Goal: Transaction & Acquisition: Purchase product/service

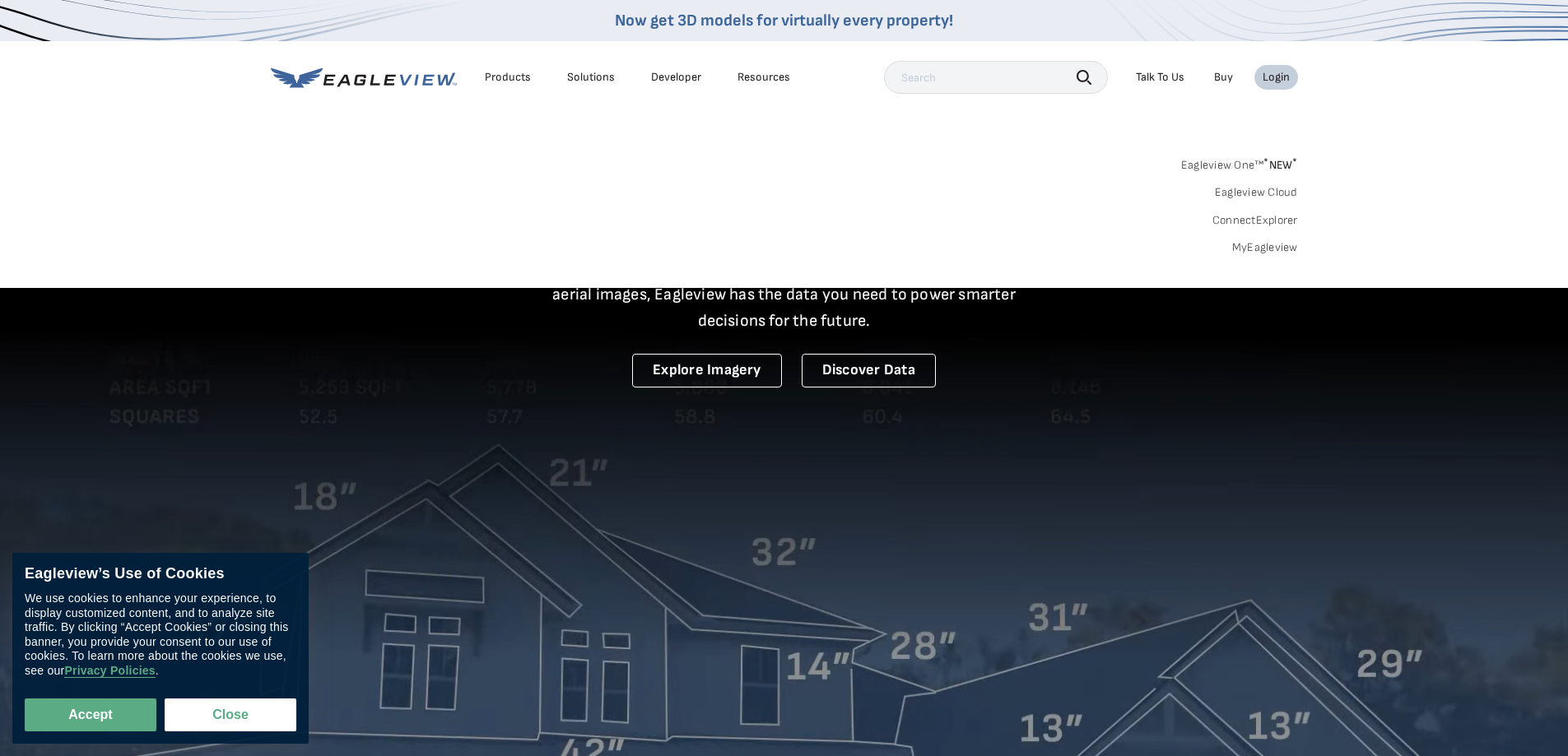
click at [1276, 80] on div "Login" at bounding box center [1276, 77] width 27 height 14
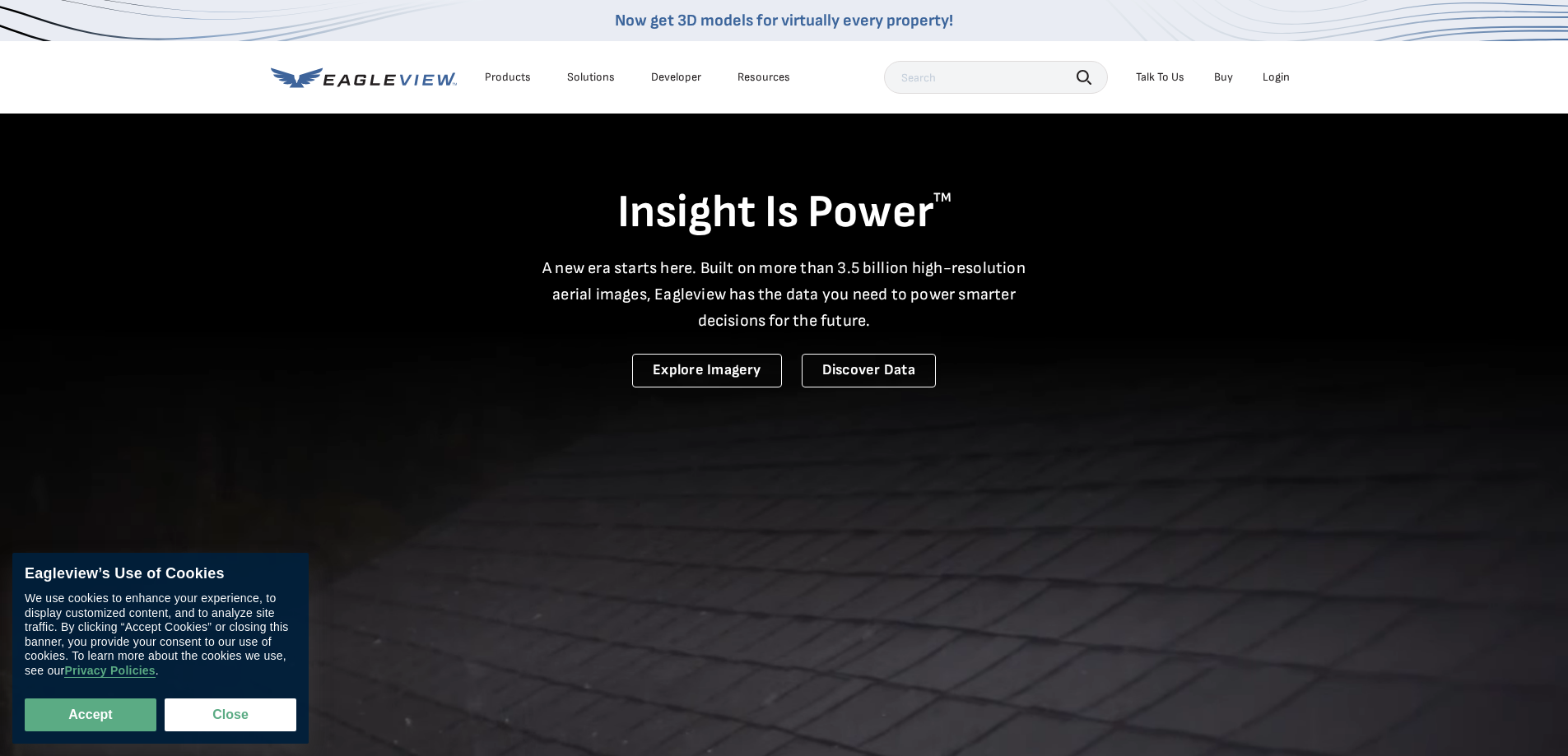
click at [1281, 62] on div "Search Talk To Us Buy Login" at bounding box center [1090, 77] width 414 height 33
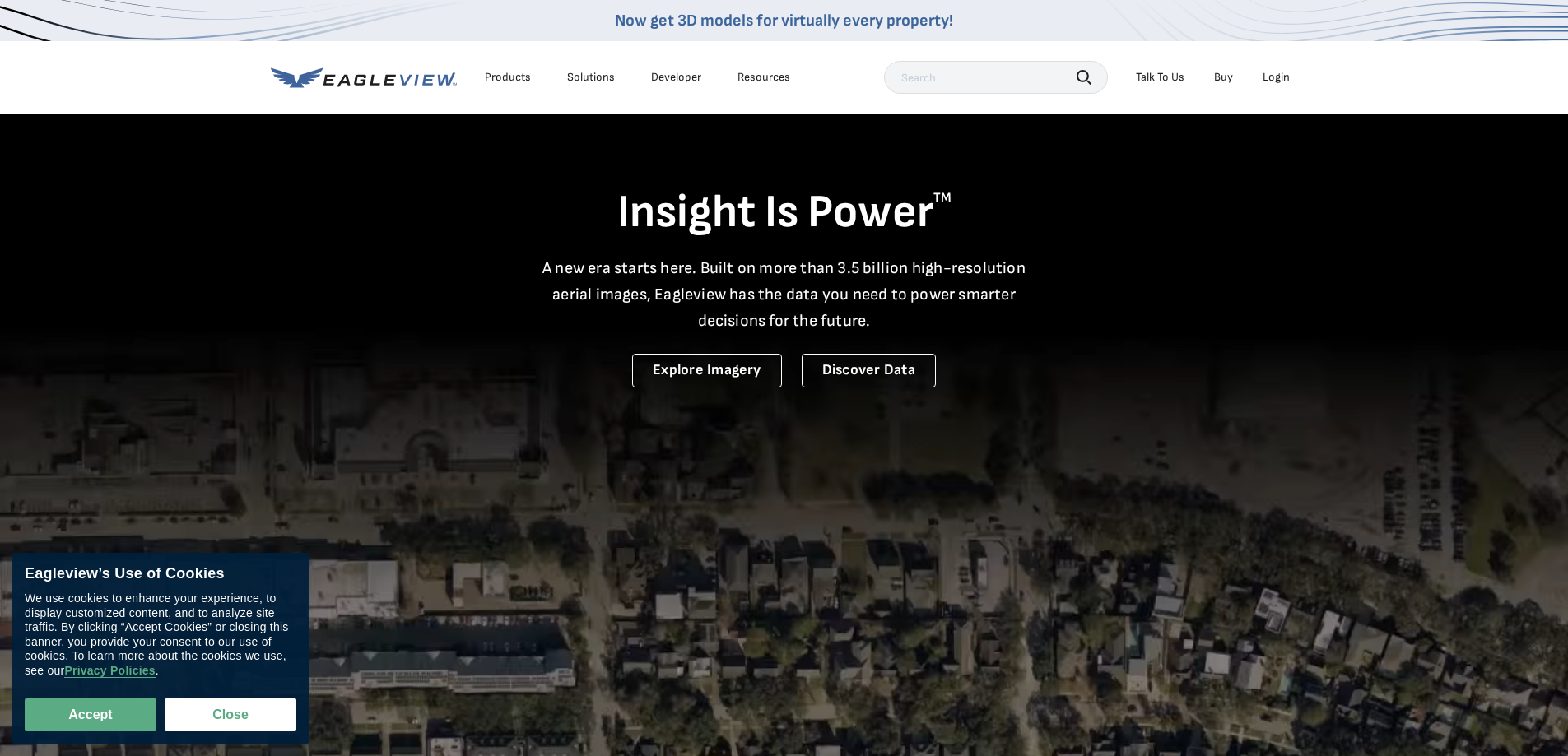
click at [1284, 74] on div "Login" at bounding box center [1276, 77] width 27 height 14
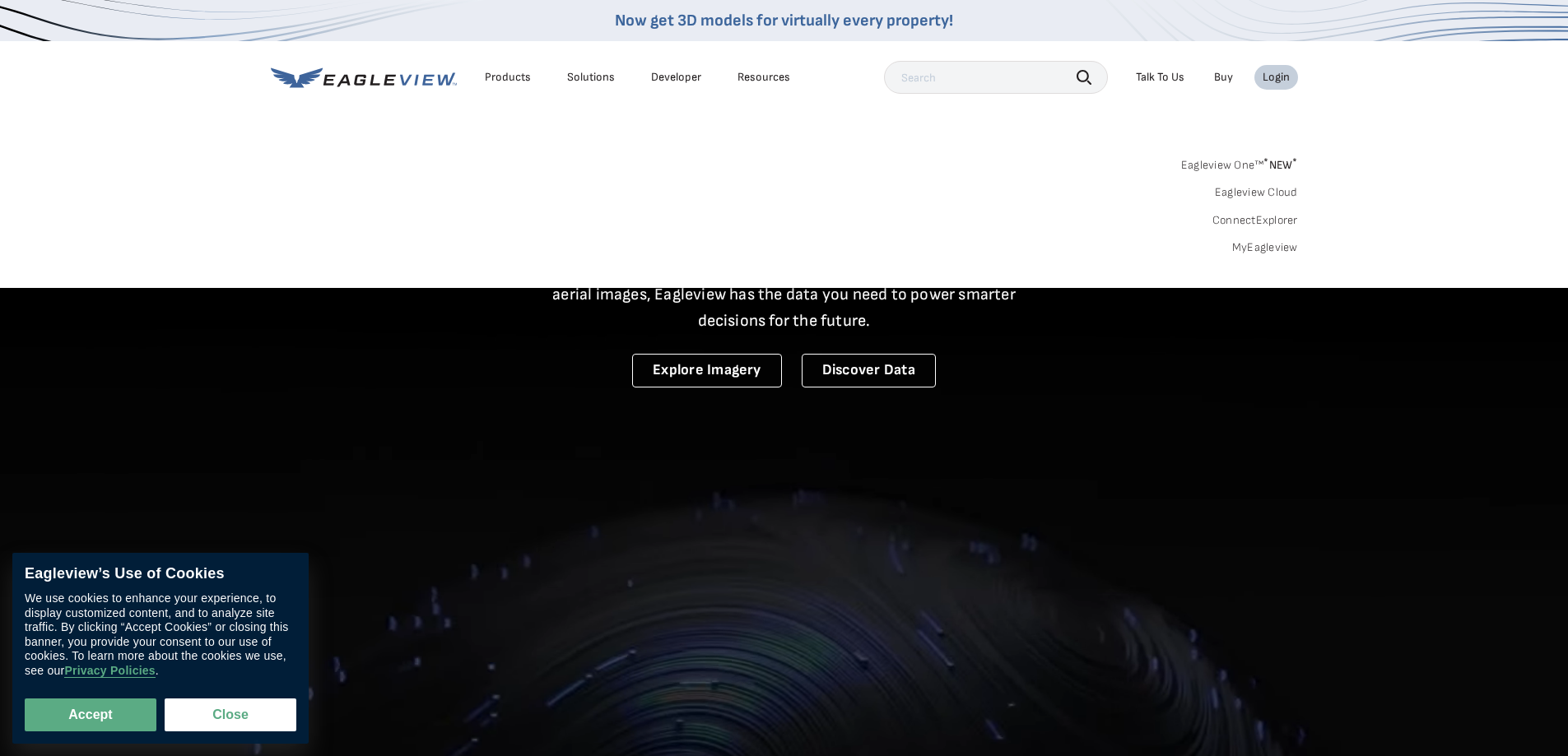
click at [1262, 250] on link "MyEagleview" at bounding box center [1265, 247] width 66 height 14
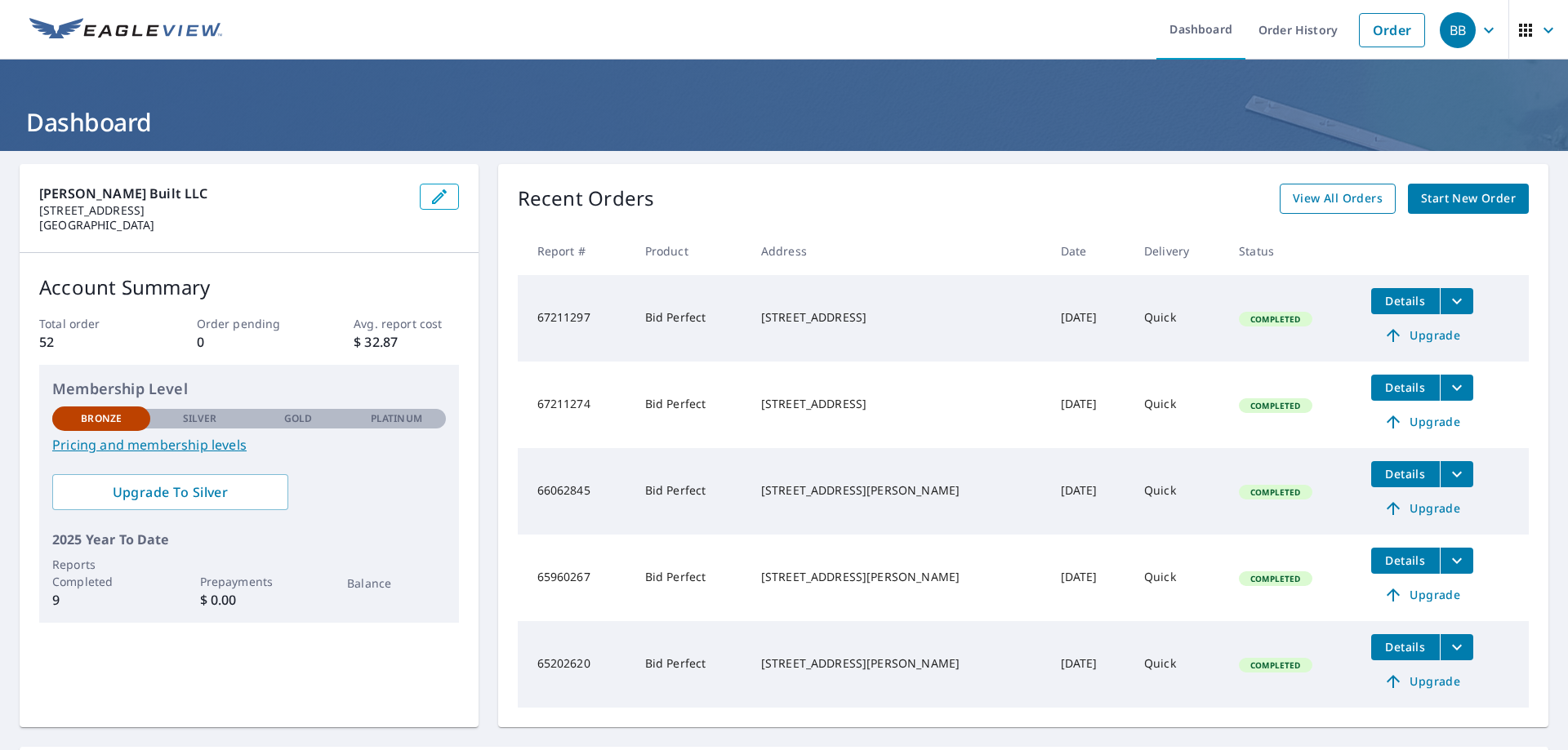
click at [1335, 203] on span "View All Orders" at bounding box center [1338, 199] width 90 height 21
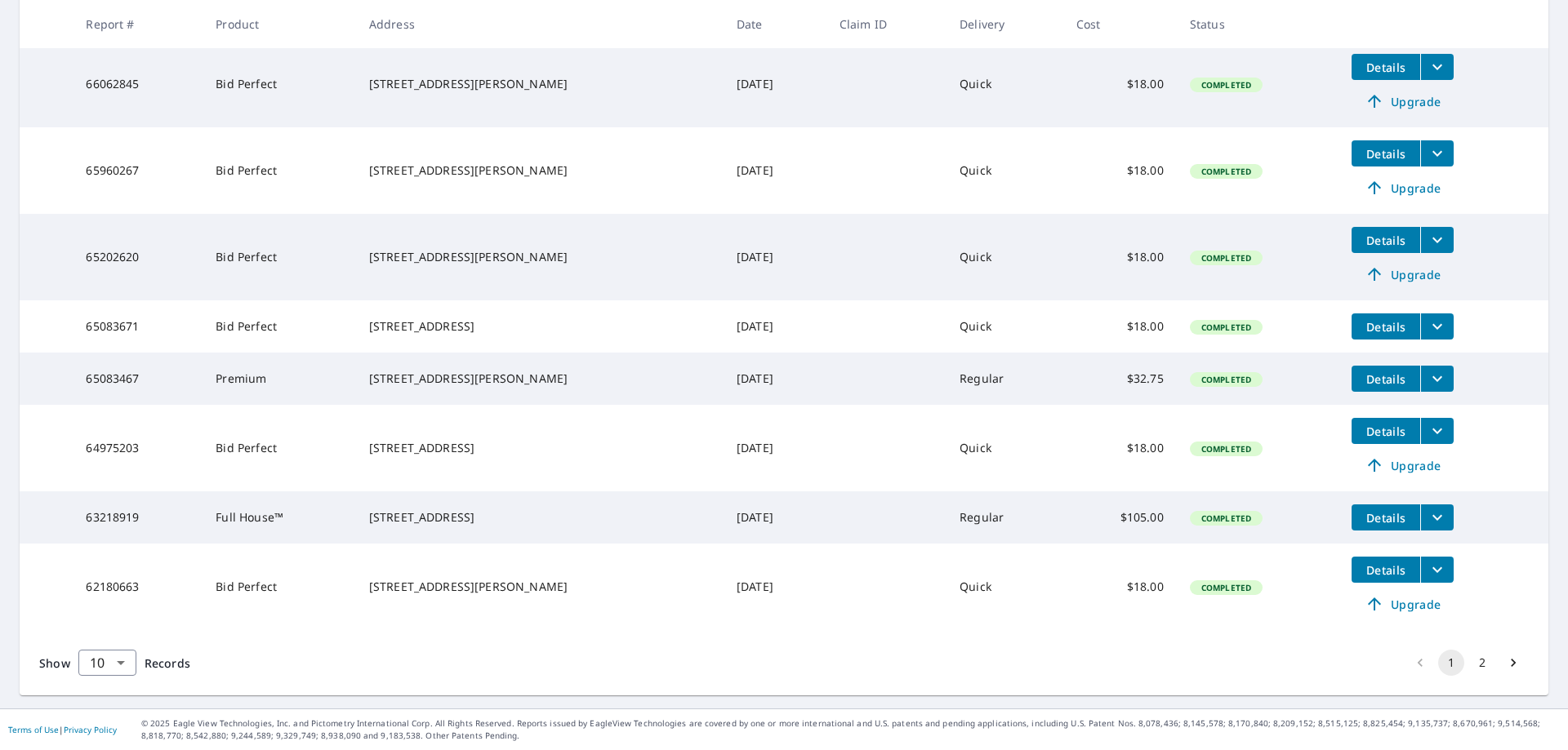
scroll to position [514, 0]
click at [1386, 425] on span "Details" at bounding box center [1386, 431] width 49 height 15
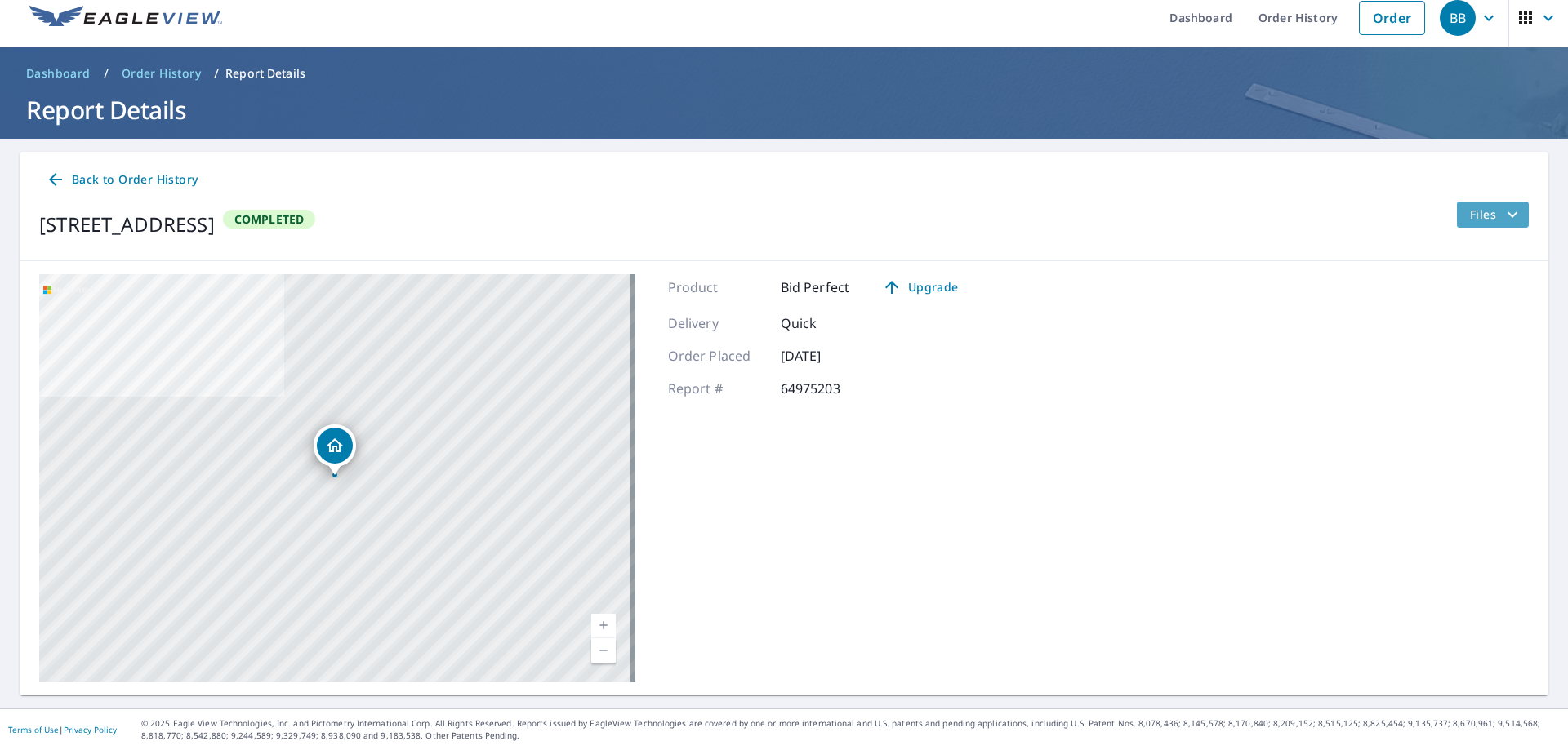
click at [1481, 214] on span "Files" at bounding box center [1496, 215] width 52 height 20
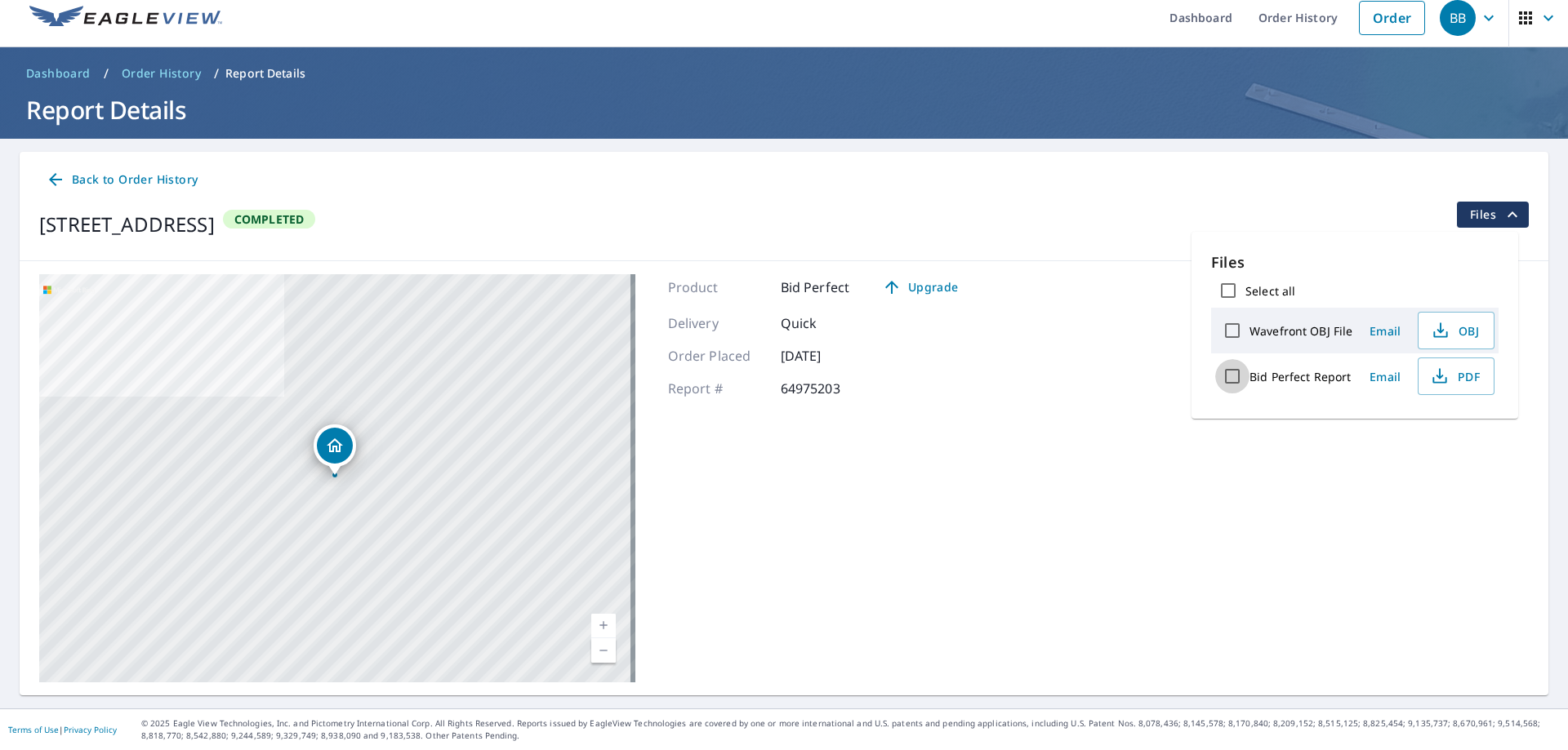
click at [1230, 377] on input "Bid Perfect Report" at bounding box center [1233, 376] width 34 height 34
checkbox input "true"
click at [1443, 382] on icon "button" at bounding box center [1440, 376] width 20 height 20
click at [942, 285] on span "Upgrade" at bounding box center [920, 287] width 83 height 20
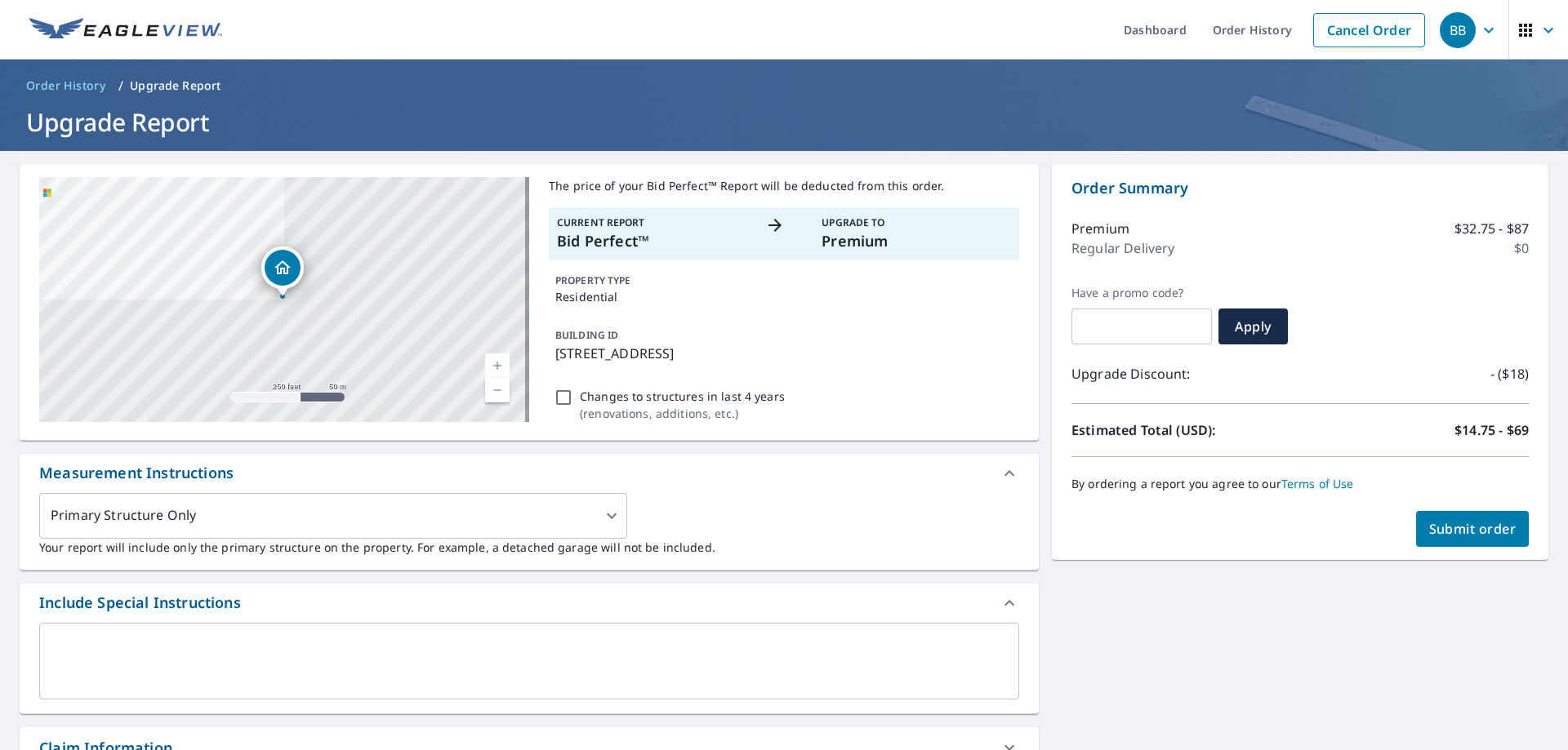
click at [1450, 534] on span "Submit order" at bounding box center [1473, 529] width 87 height 18
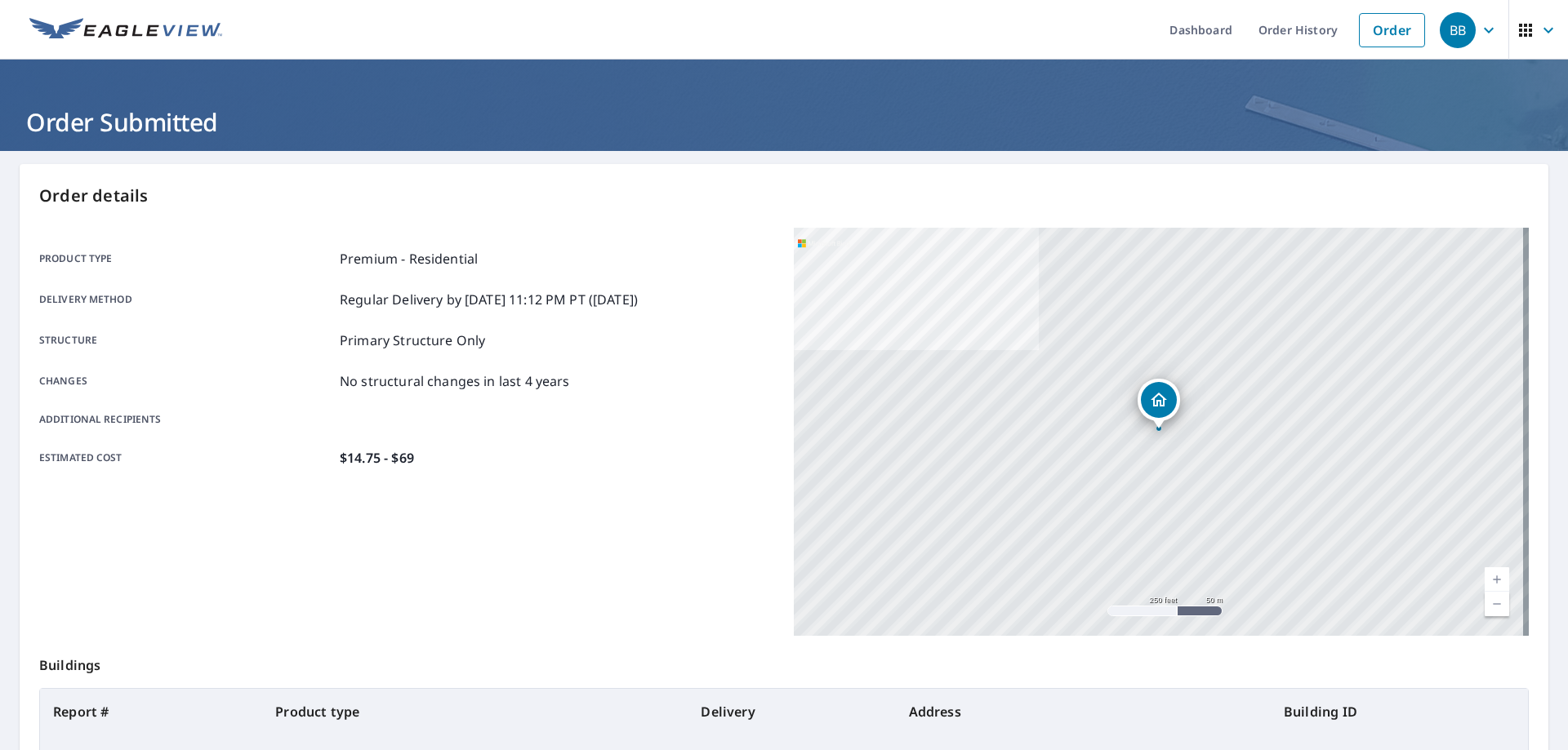
click at [1448, 34] on div "BB" at bounding box center [1458, 31] width 36 height 36
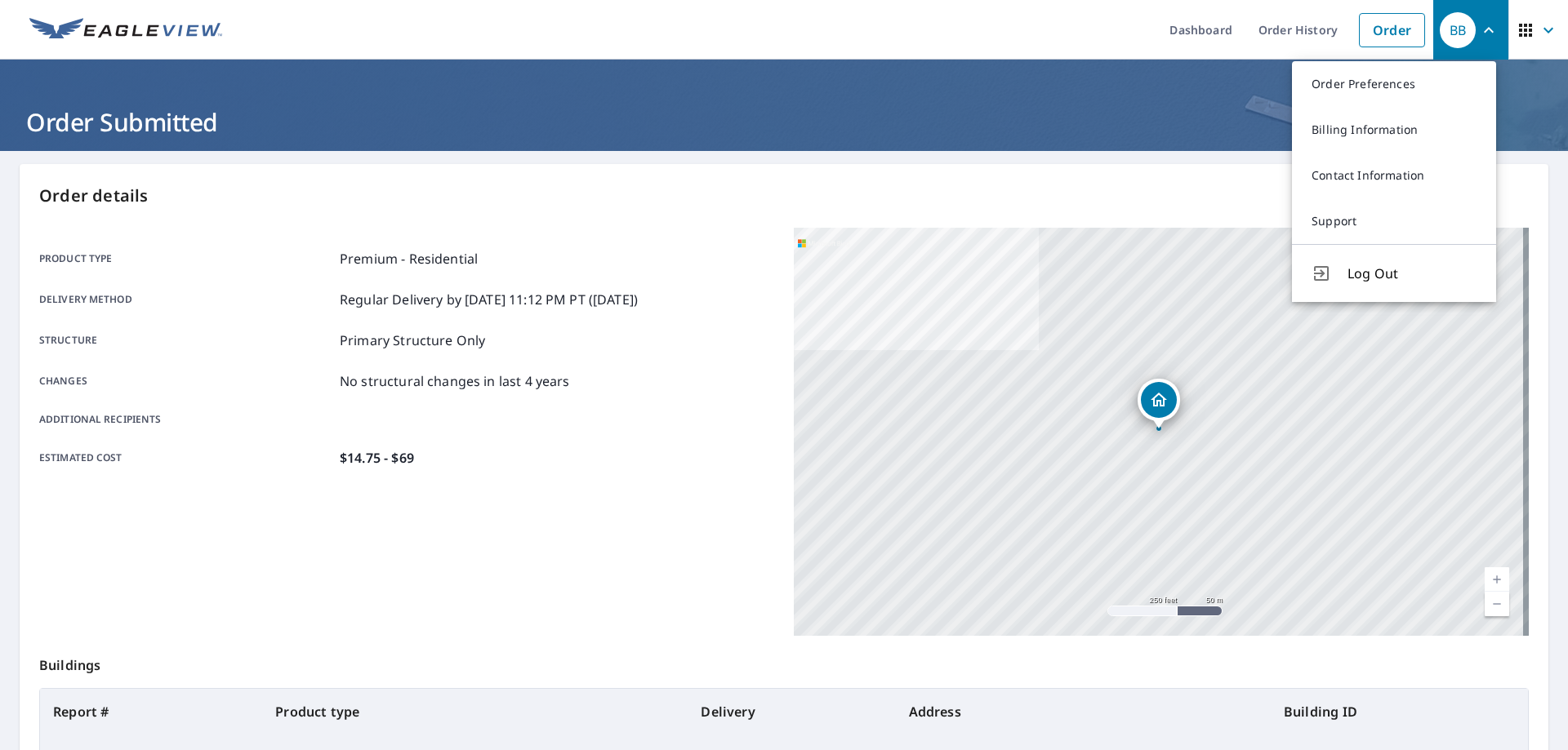
click at [1461, 34] on div "BB" at bounding box center [1458, 31] width 36 height 36
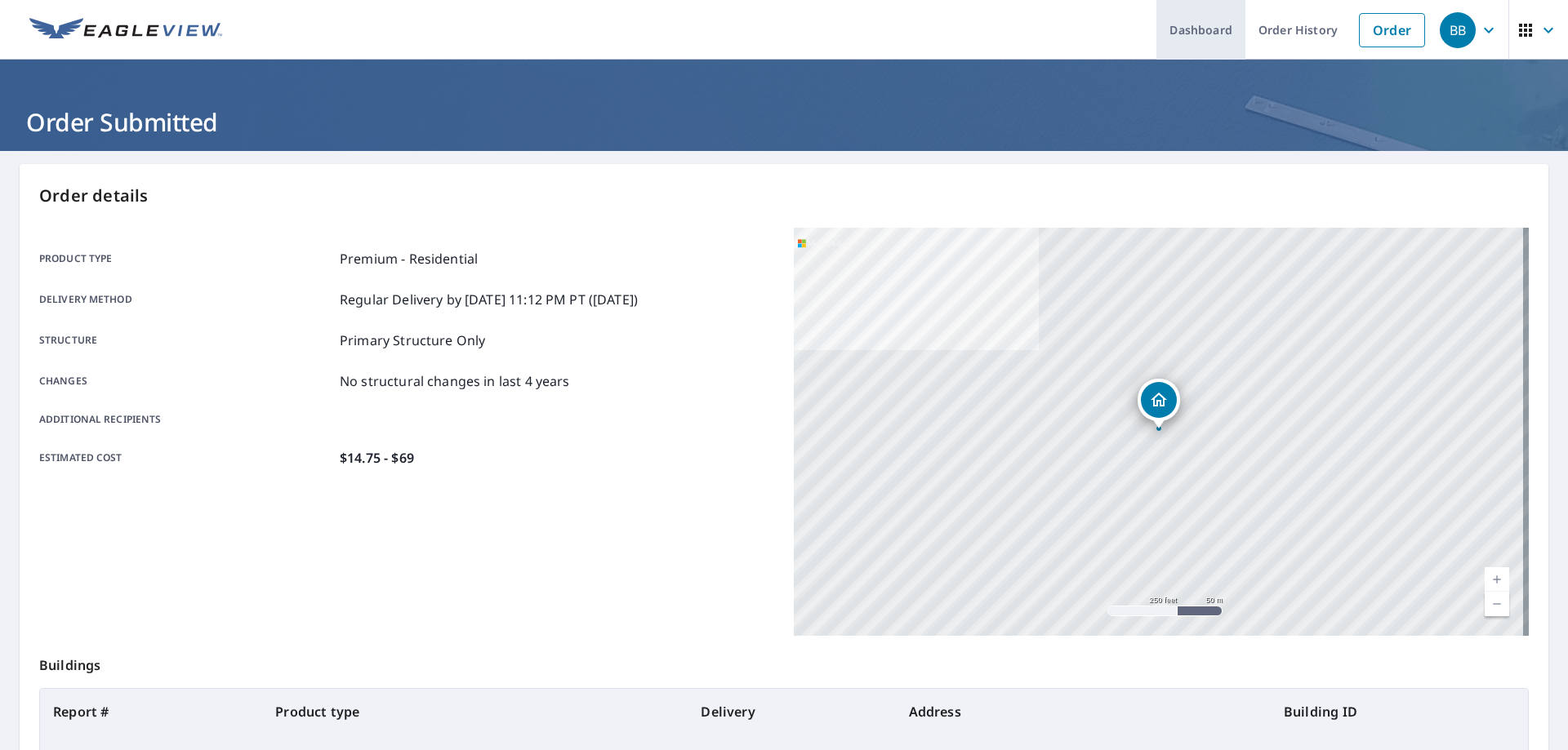
click at [1189, 28] on link "Dashboard" at bounding box center [1200, 30] width 89 height 59
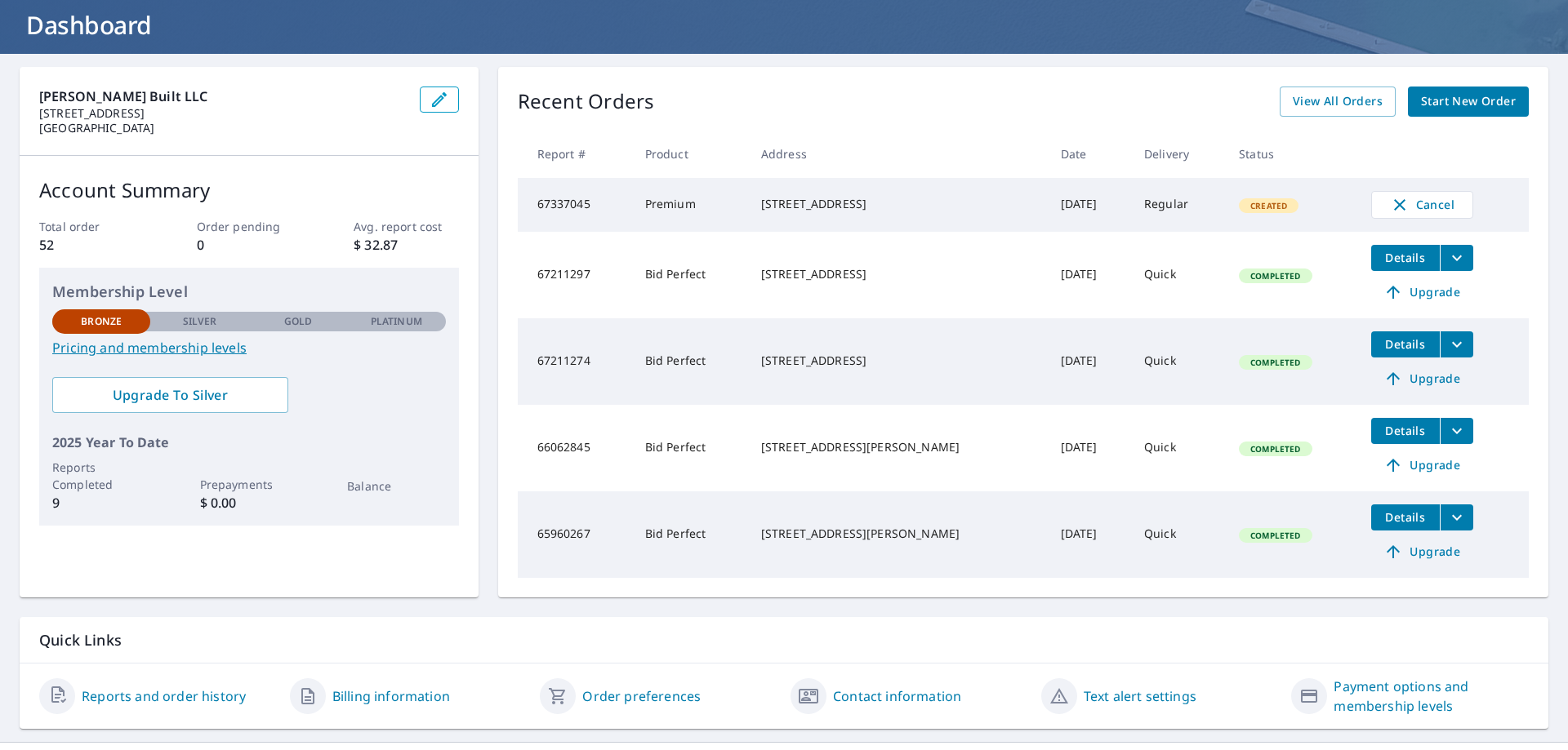
scroll to position [136, 0]
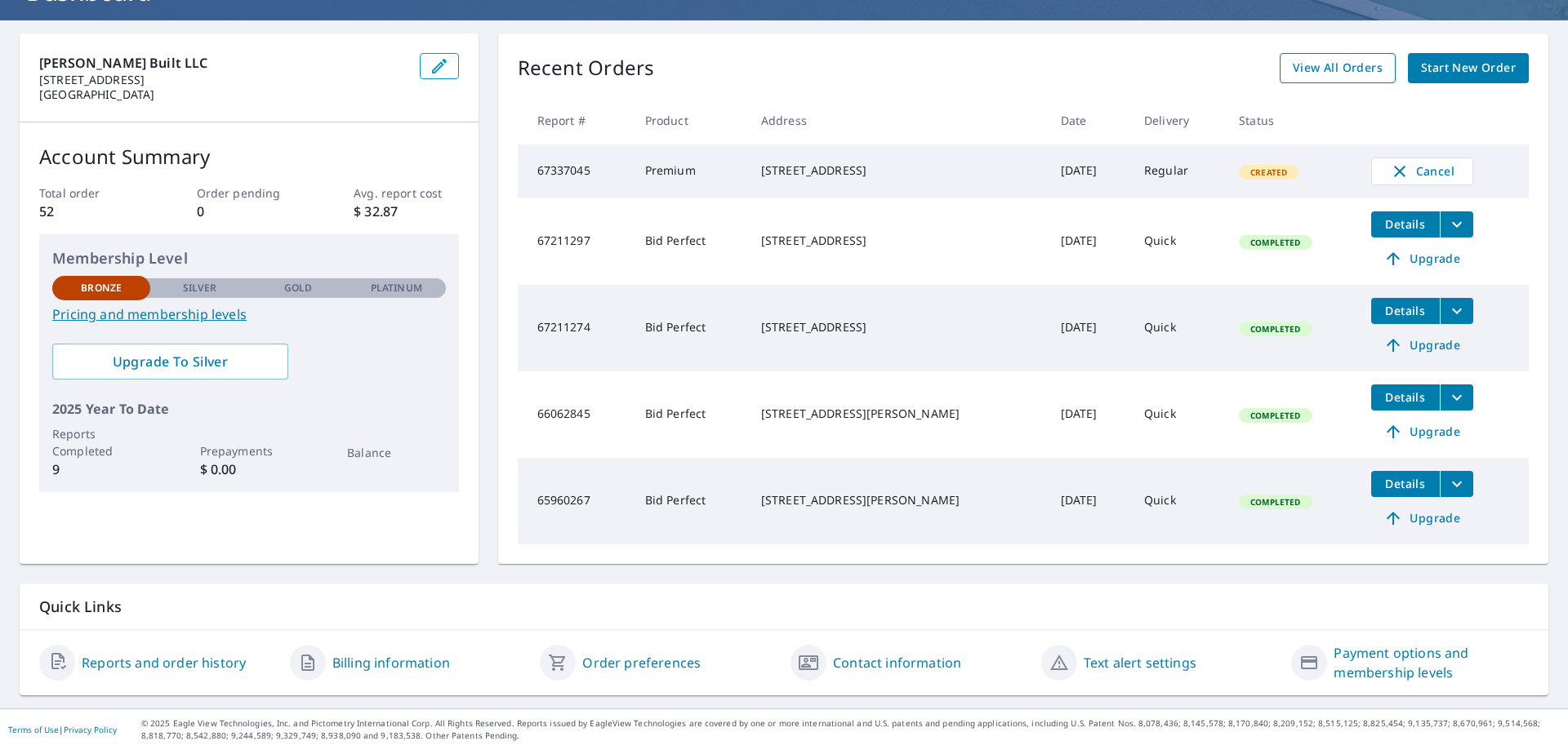
click at [1333, 62] on span "View All Orders" at bounding box center [1338, 68] width 90 height 21
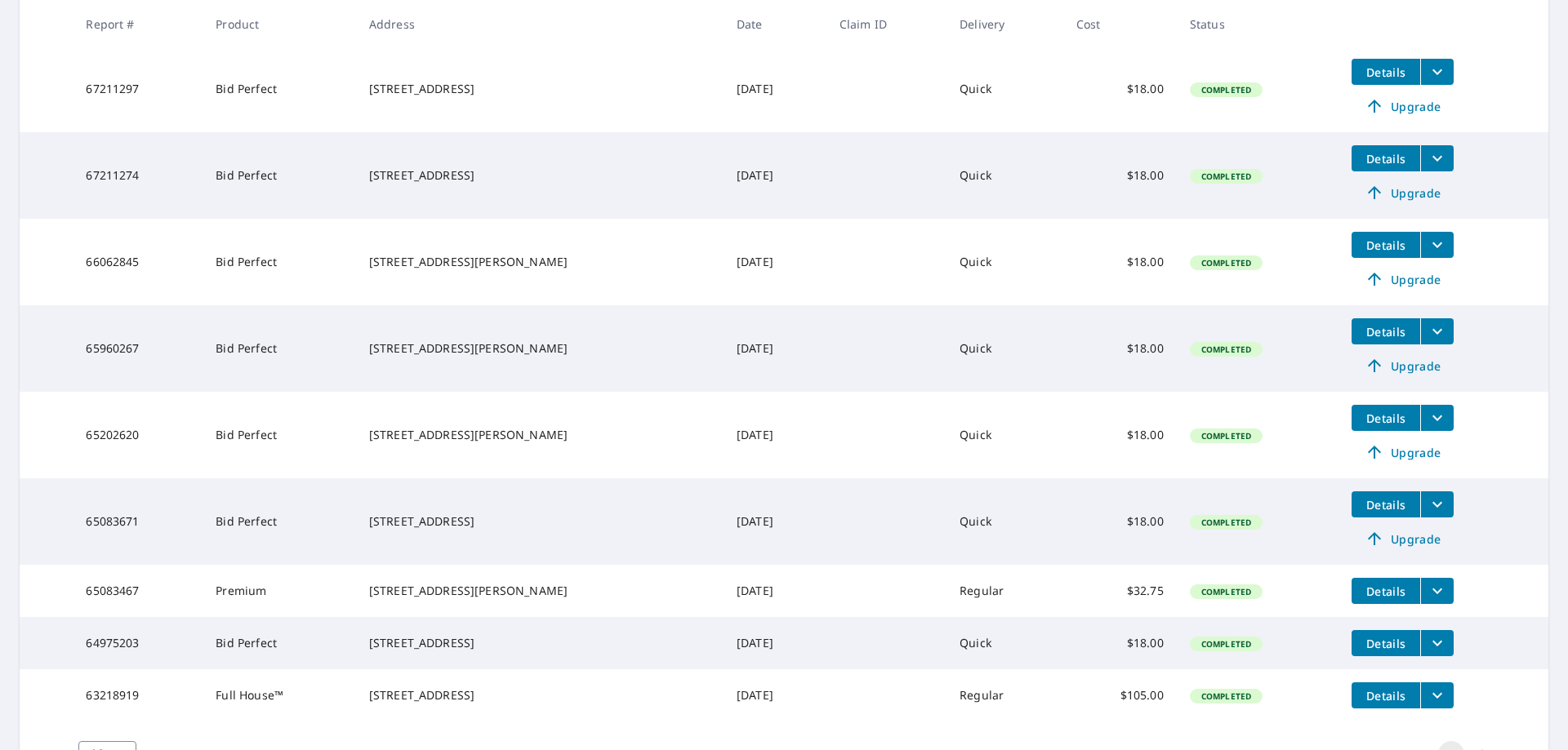
scroll to position [408, 0]
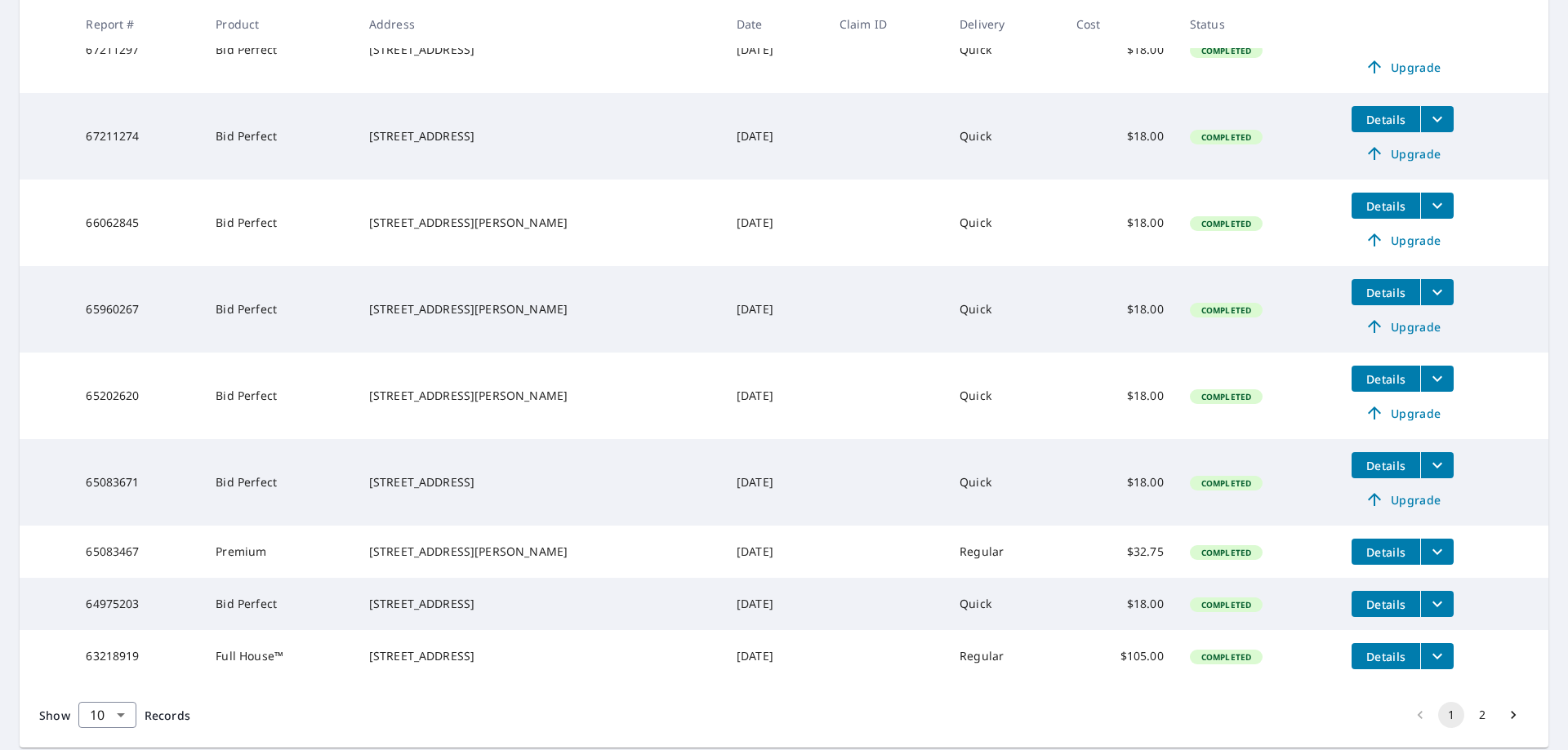
click at [1378, 472] on span "Details" at bounding box center [1386, 465] width 49 height 15
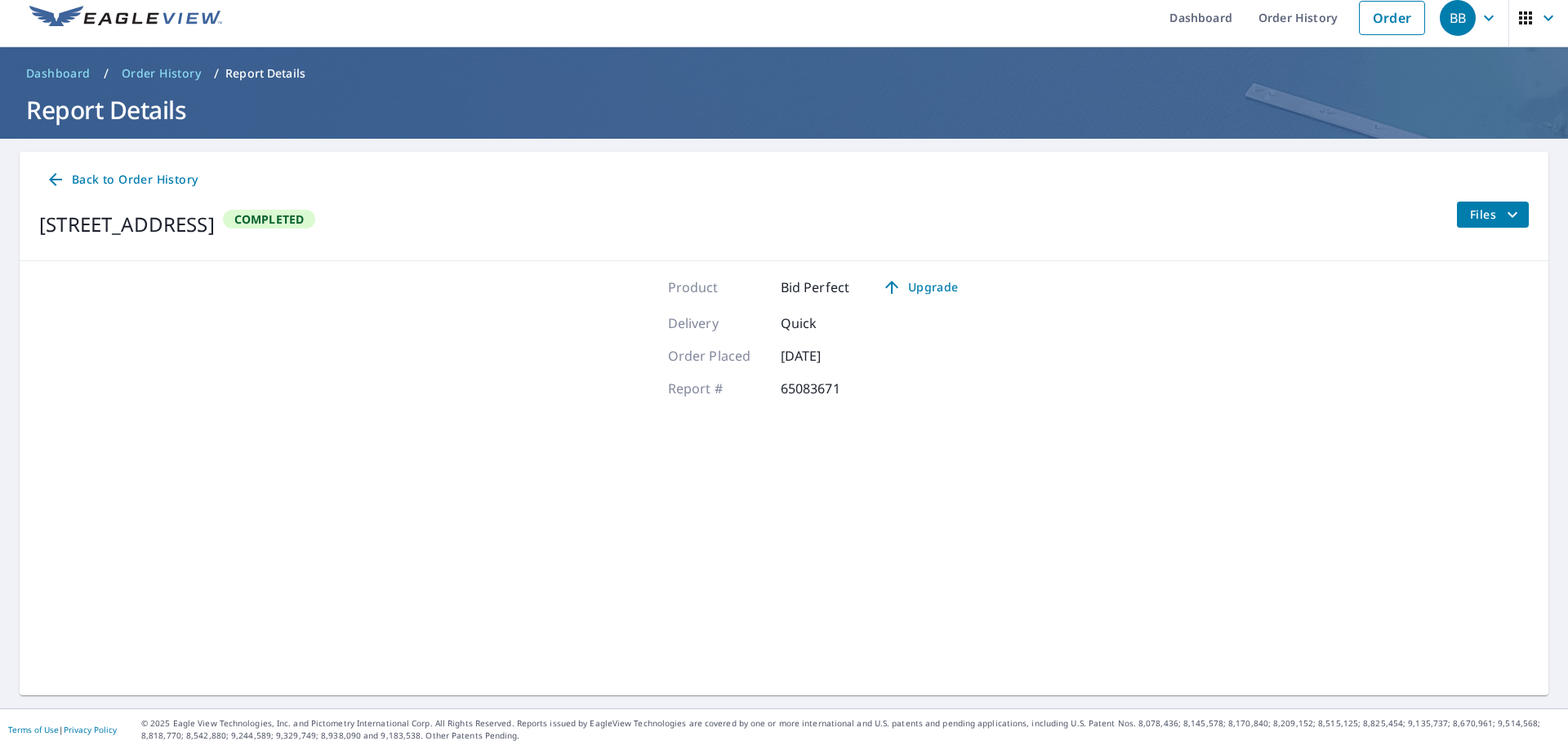
scroll to position [13, 0]
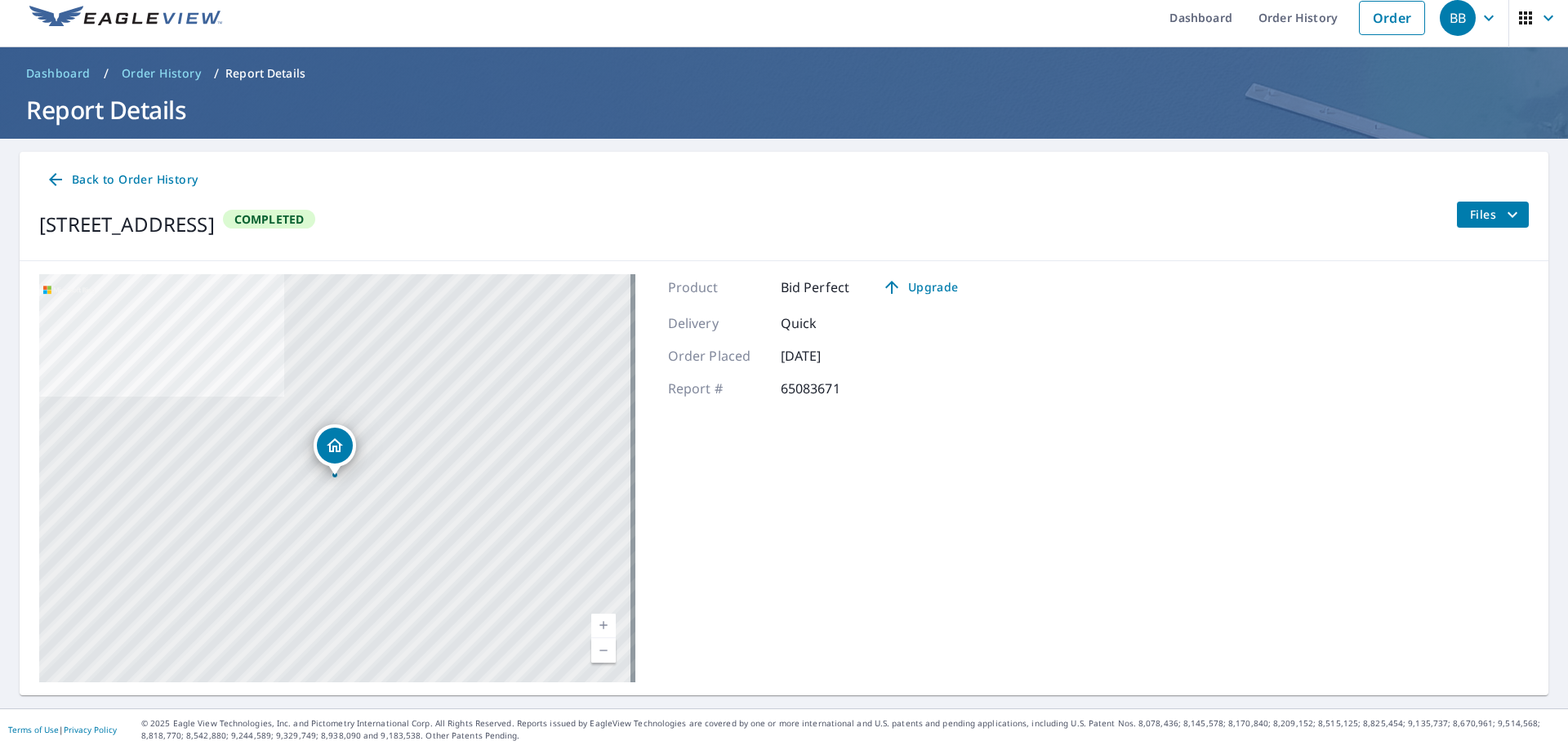
click at [1473, 218] on span "Files" at bounding box center [1496, 215] width 52 height 20
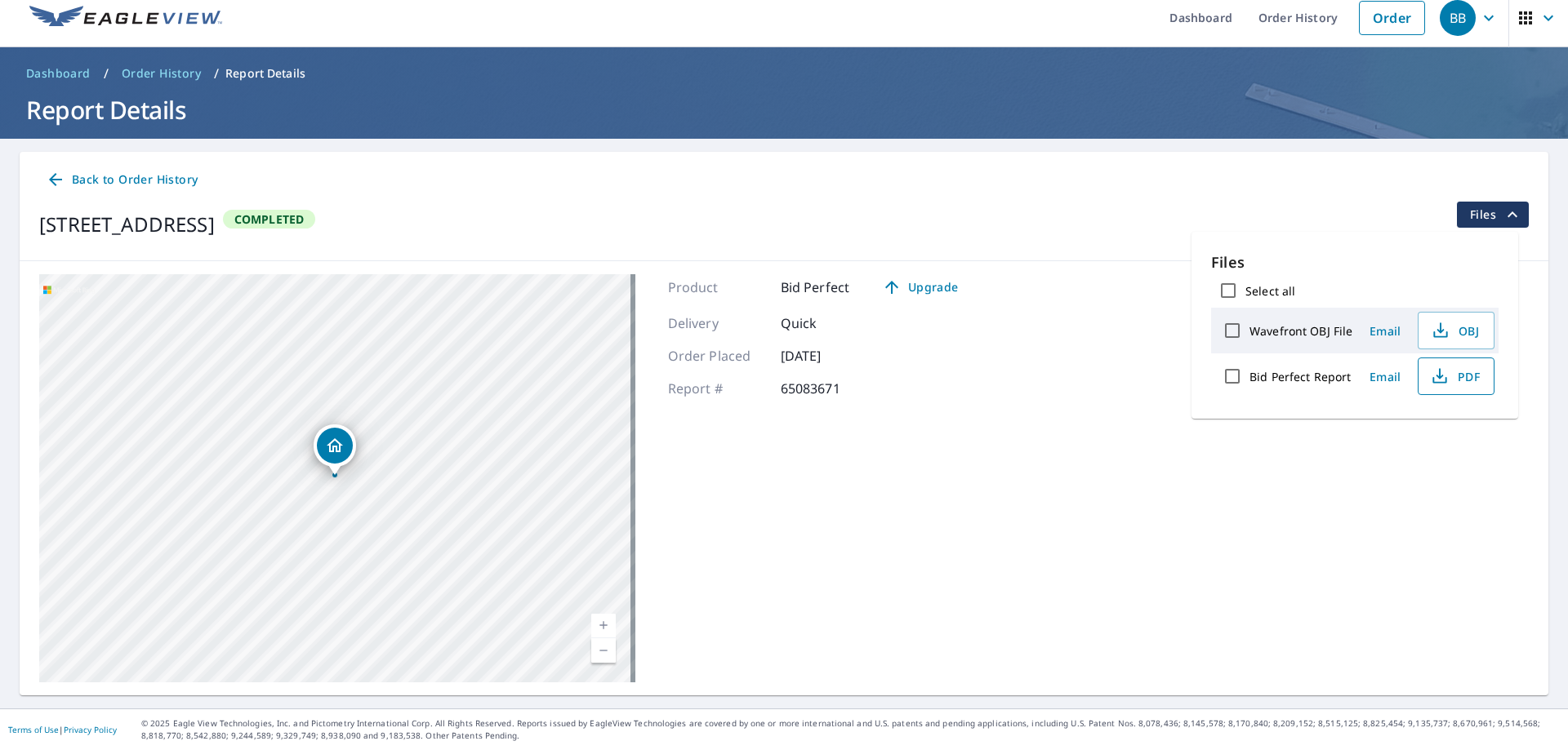
click at [1455, 378] on span "PDF" at bounding box center [1455, 376] width 52 height 20
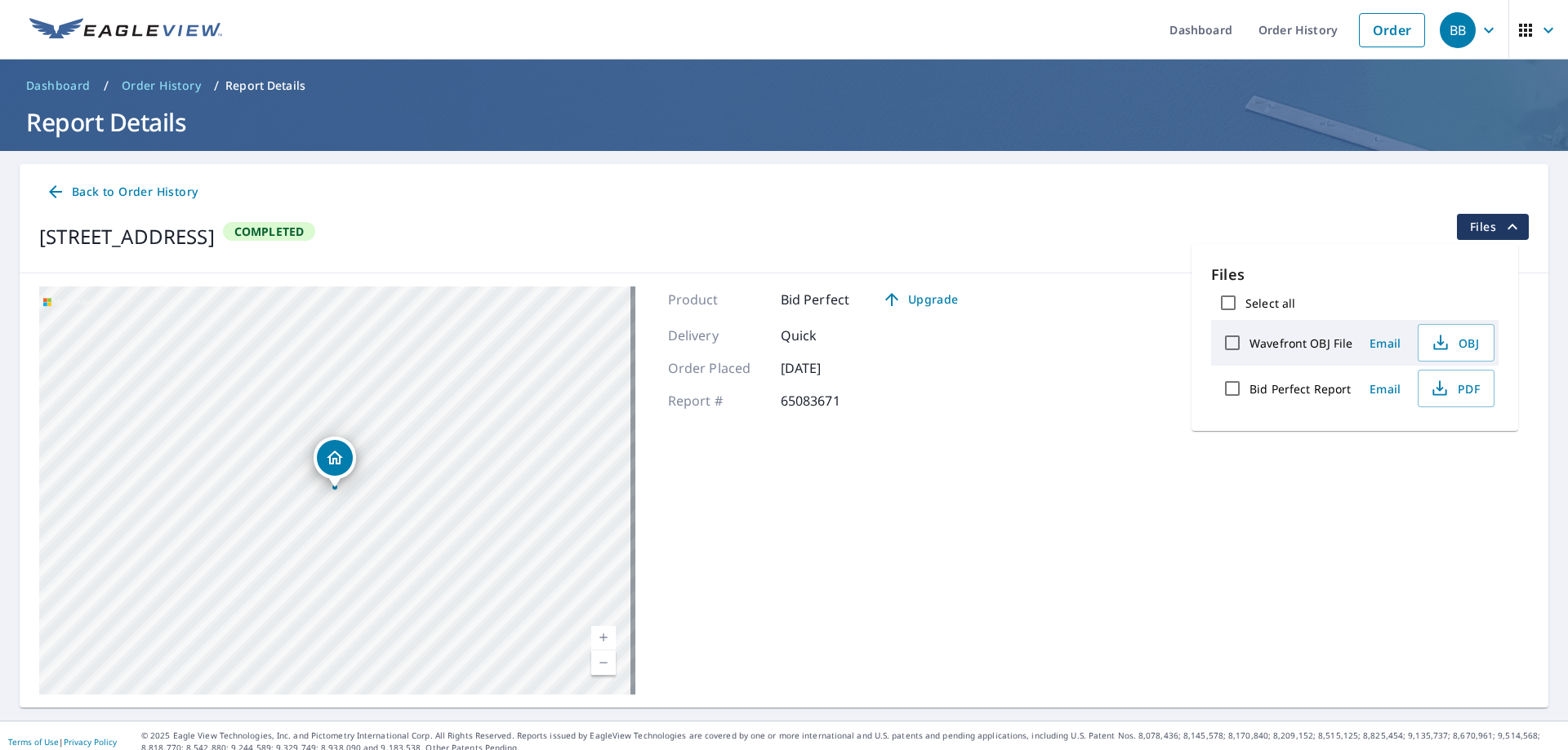
click at [1484, 35] on icon "button" at bounding box center [1489, 31] width 20 height 20
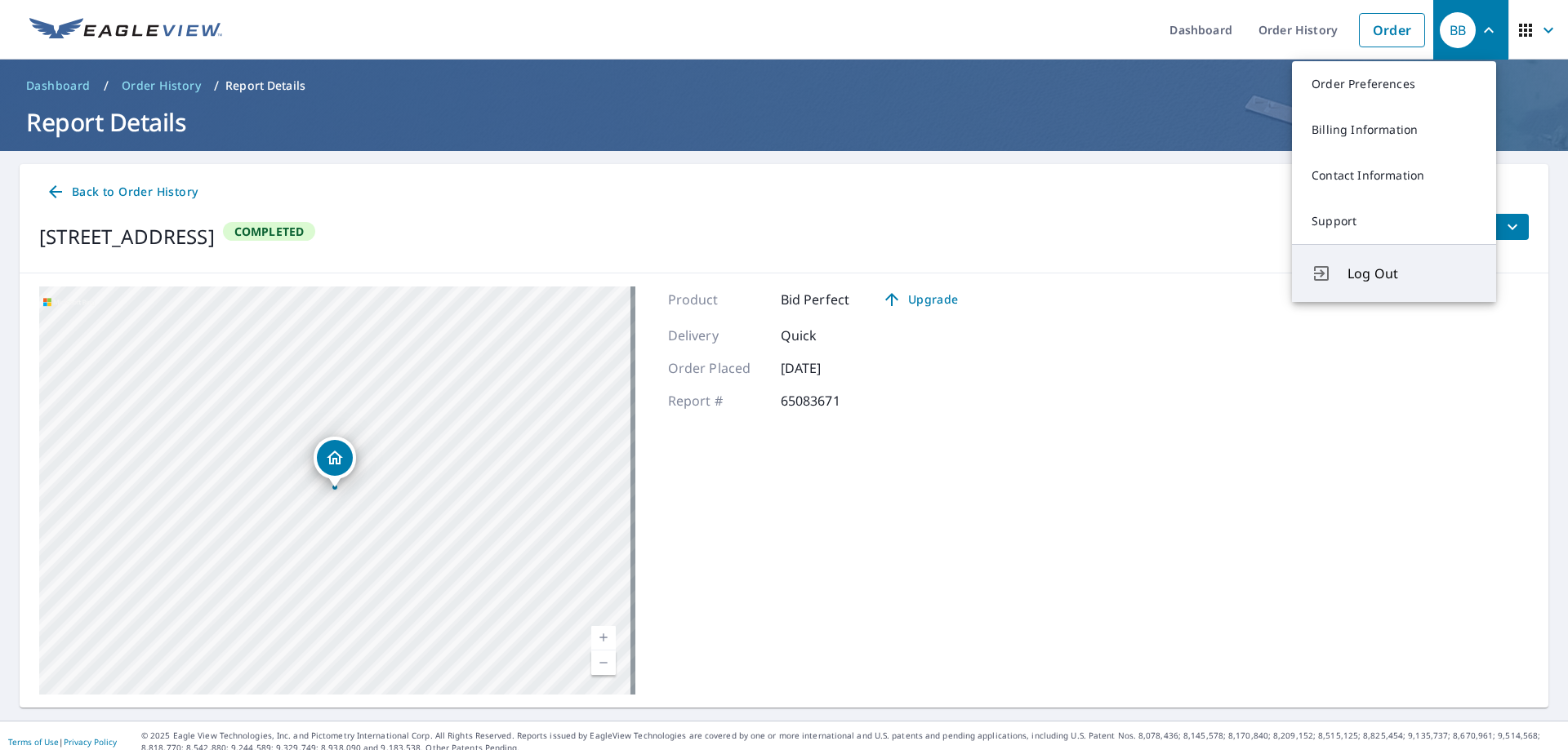
click at [1410, 278] on span "Log Out" at bounding box center [1413, 274] width 129 height 20
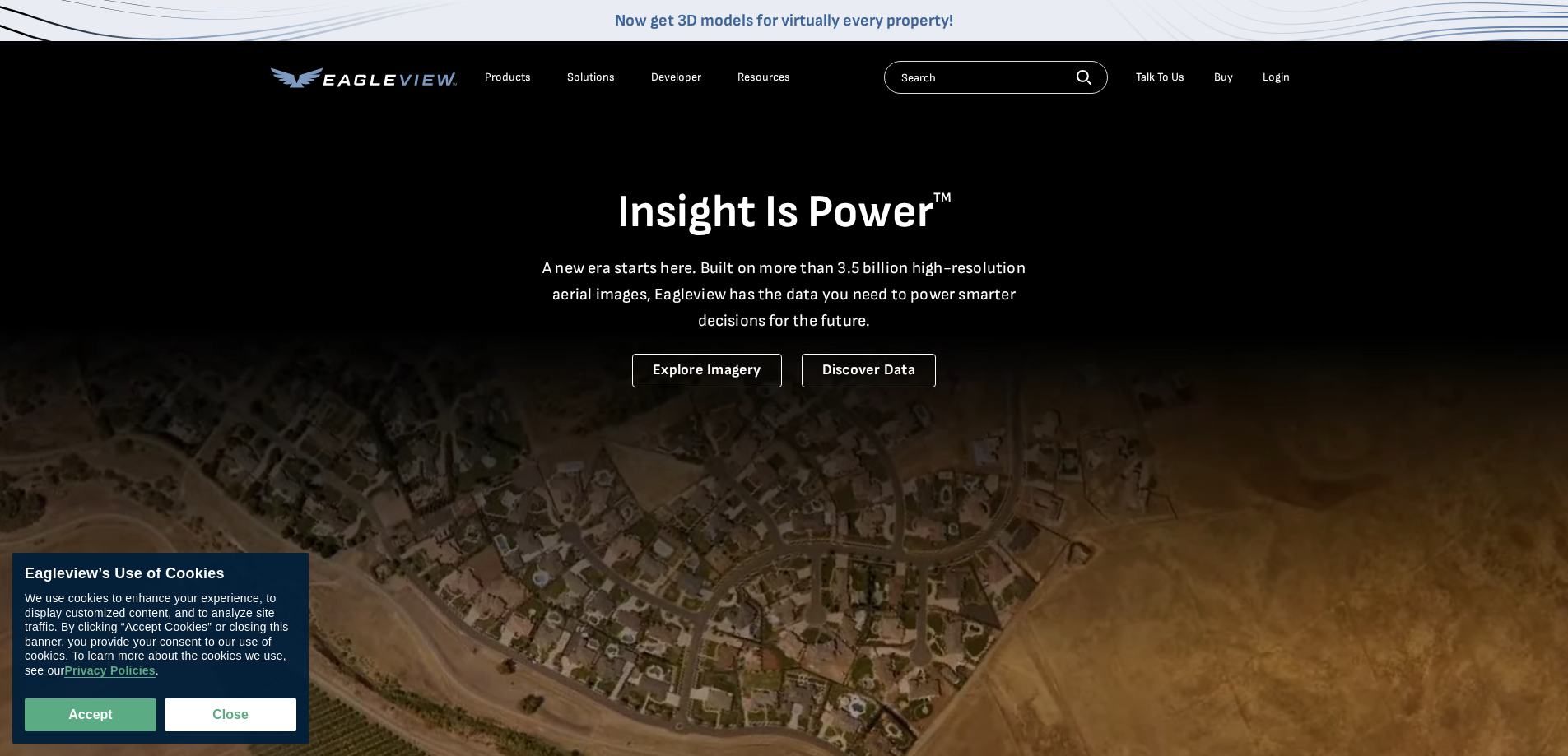
click at [1285, 73] on div "Login" at bounding box center [1276, 77] width 27 height 14
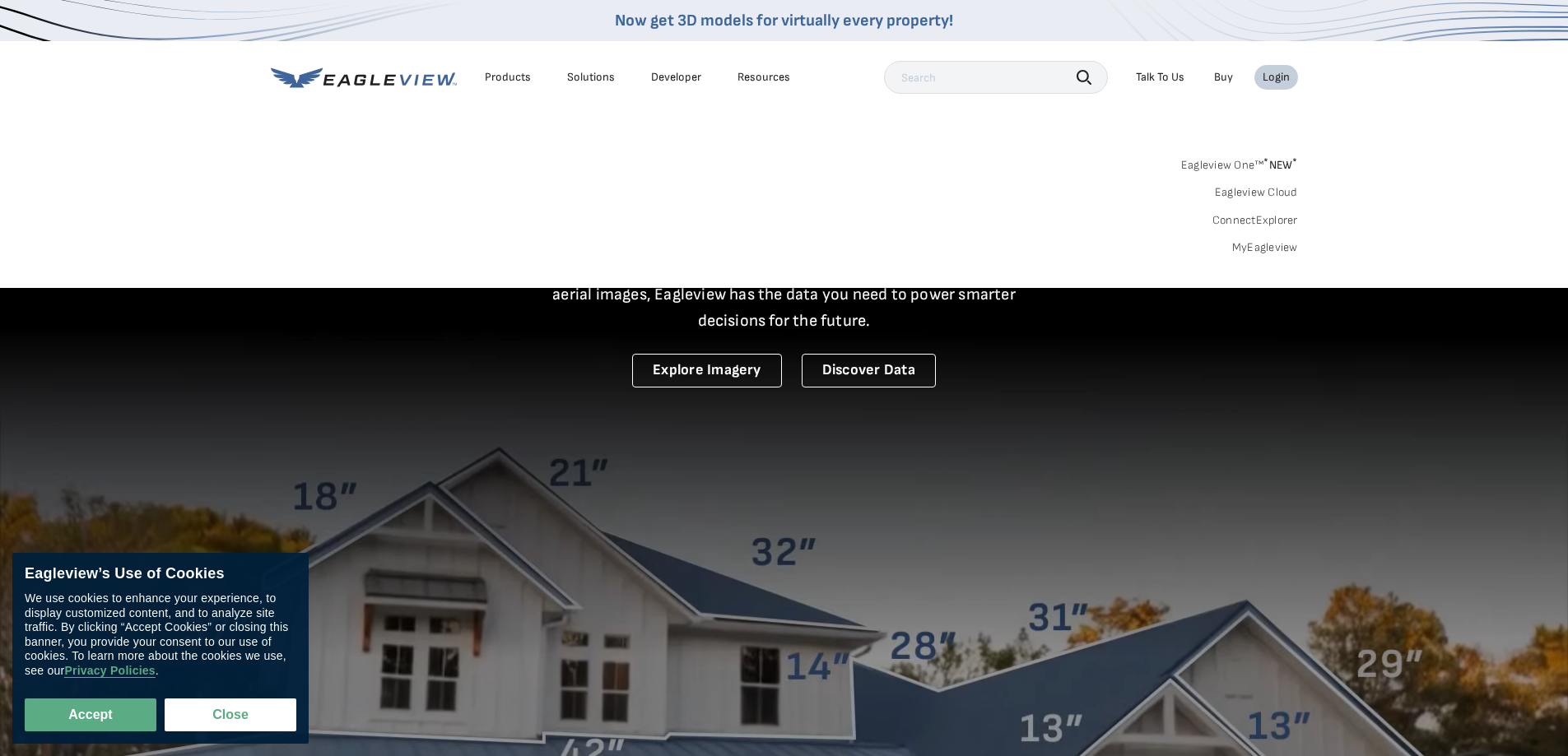
click at [1280, 248] on link "MyEagleview" at bounding box center [1265, 247] width 66 height 14
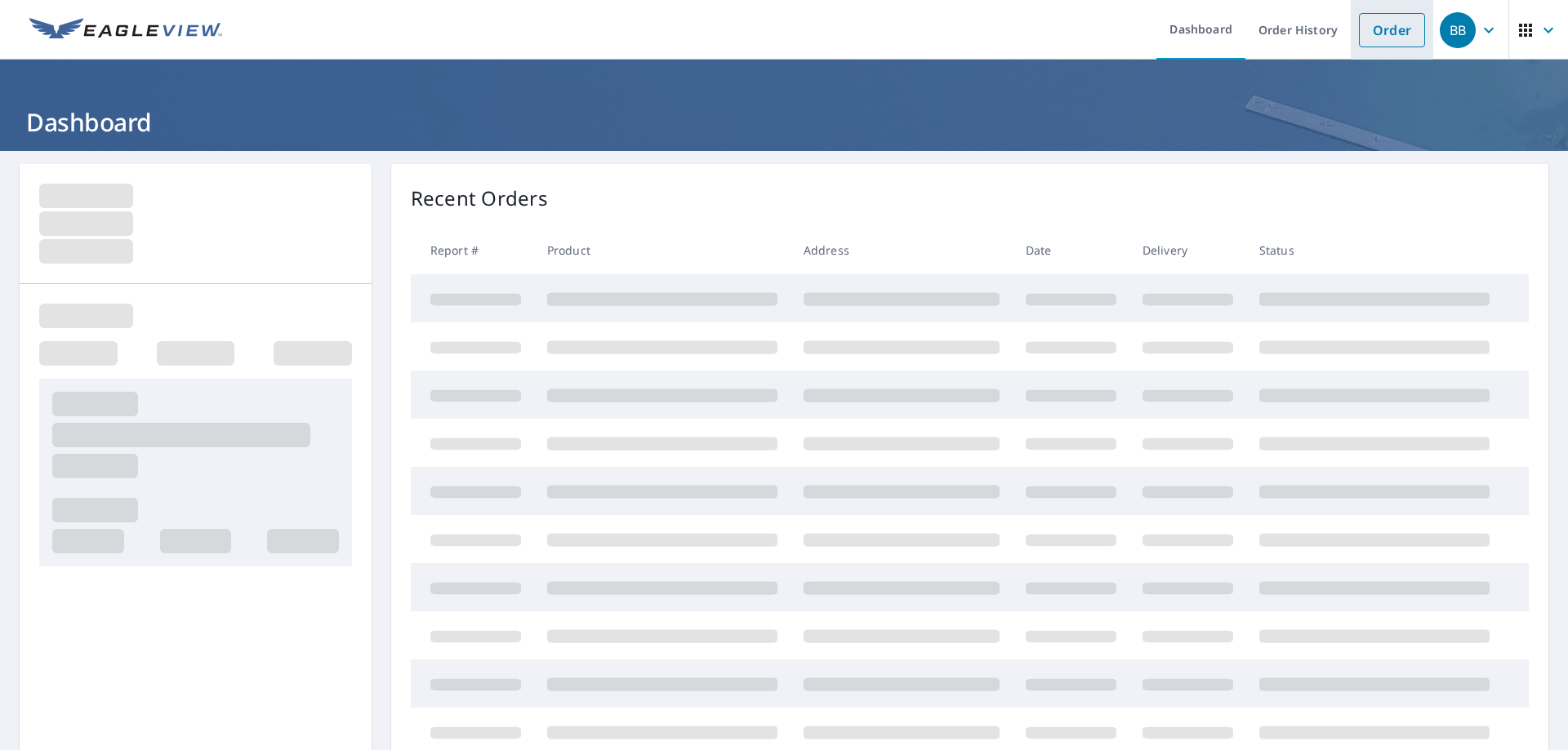
click at [1387, 25] on link "Order" at bounding box center [1393, 31] width 66 height 34
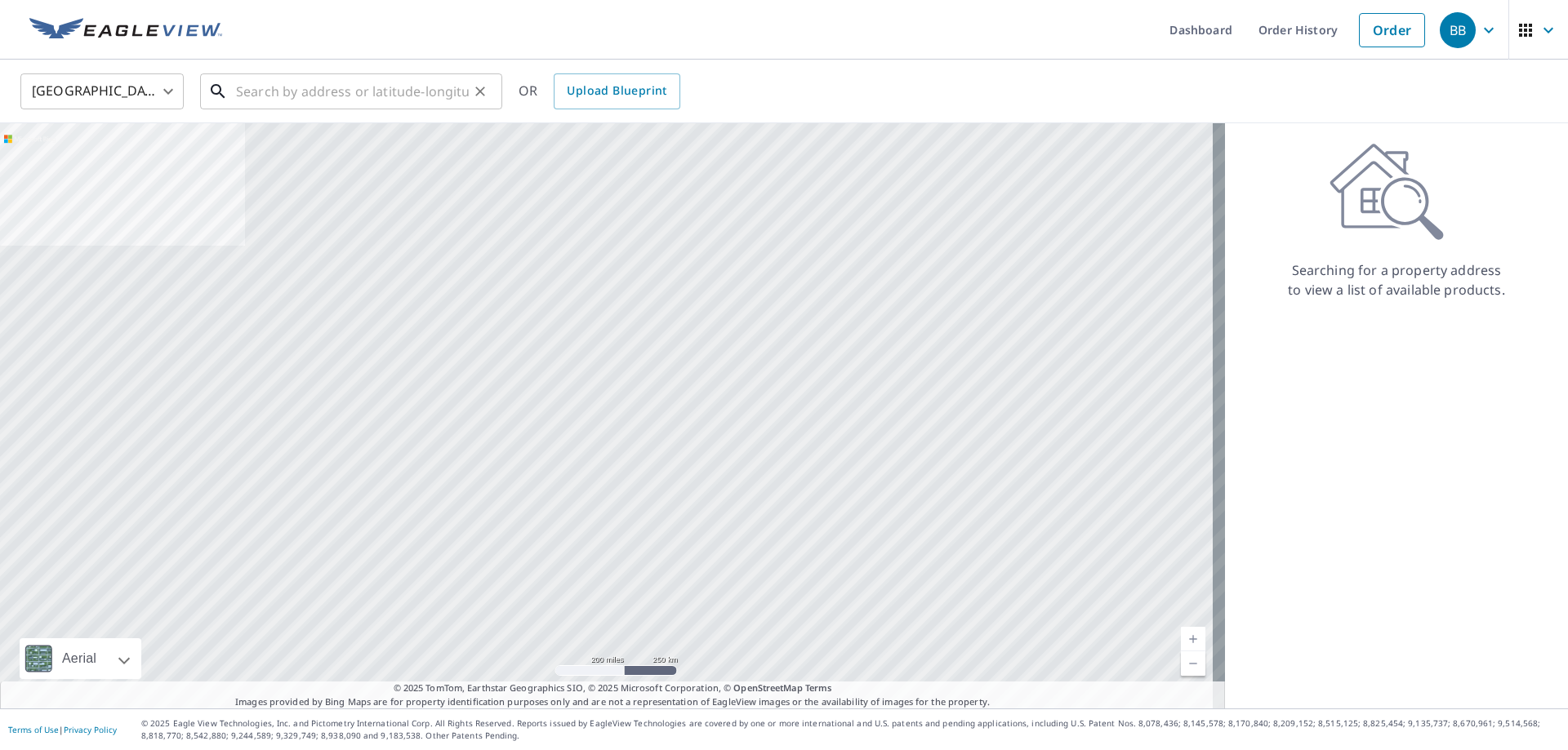
click at [273, 91] on input "text" at bounding box center [352, 91] width 233 height 46
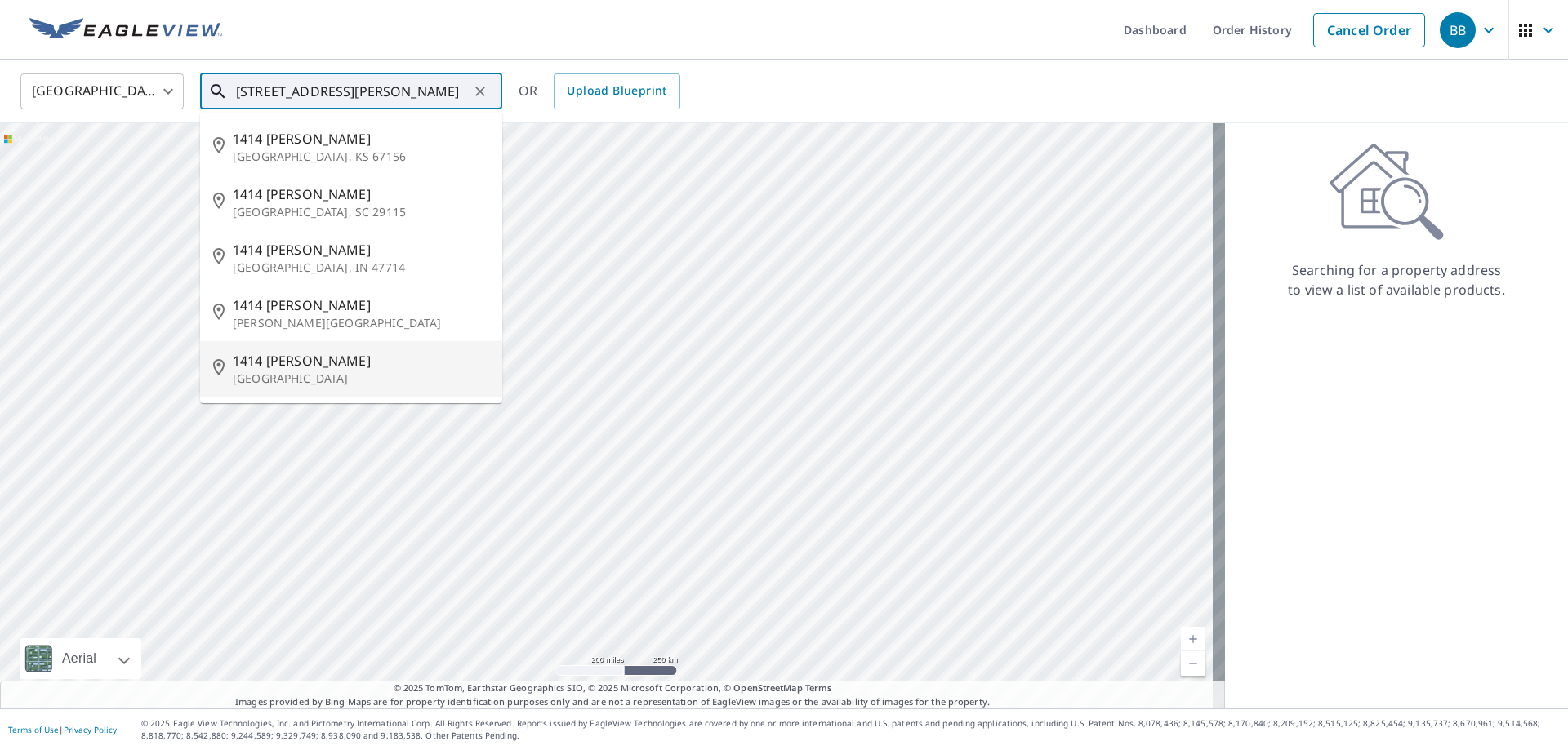
click at [301, 366] on span "1414 John St" at bounding box center [360, 361] width 256 height 20
type input "1414 John St Monroeville, PA 15146"
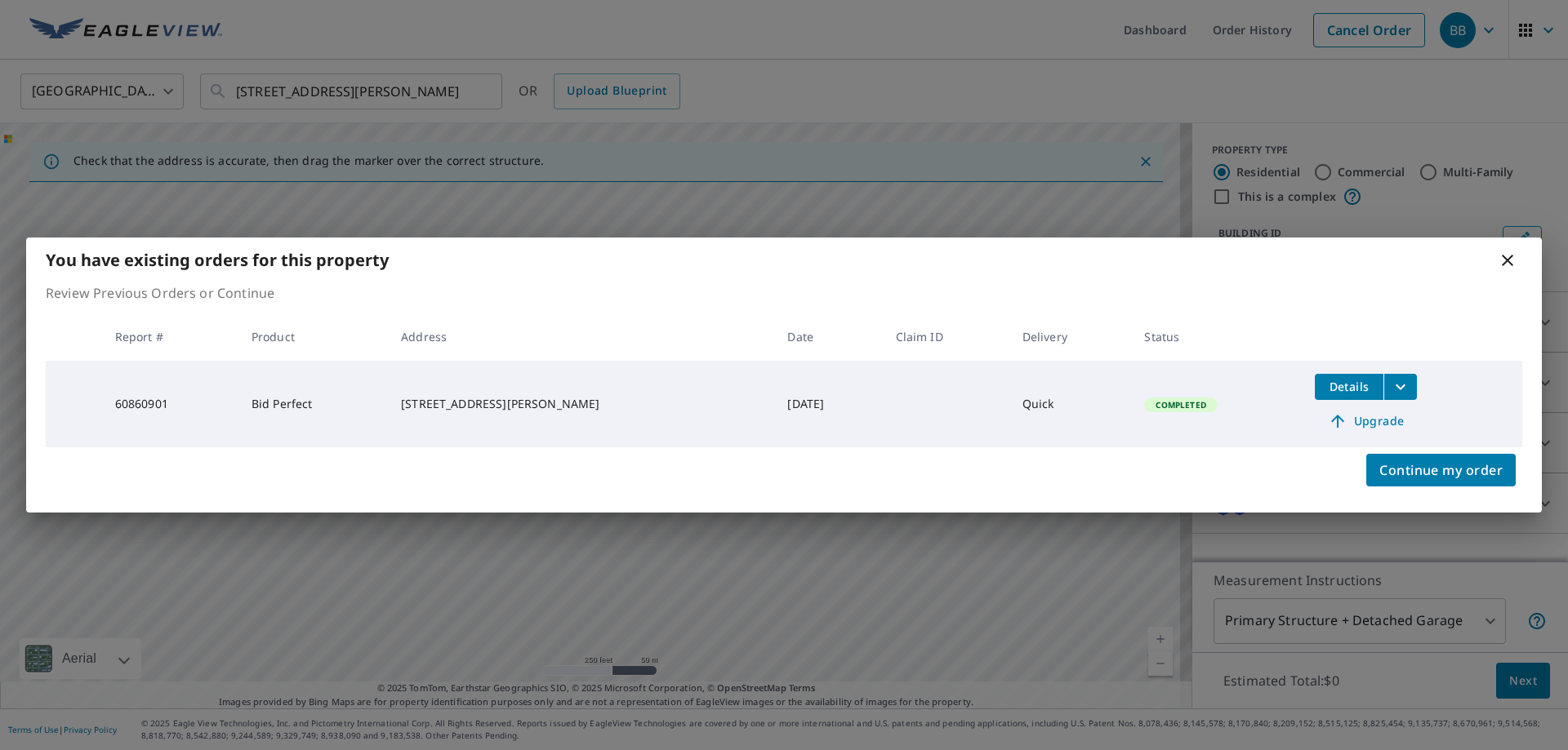
click at [1508, 260] on icon at bounding box center [1508, 260] width 12 height 12
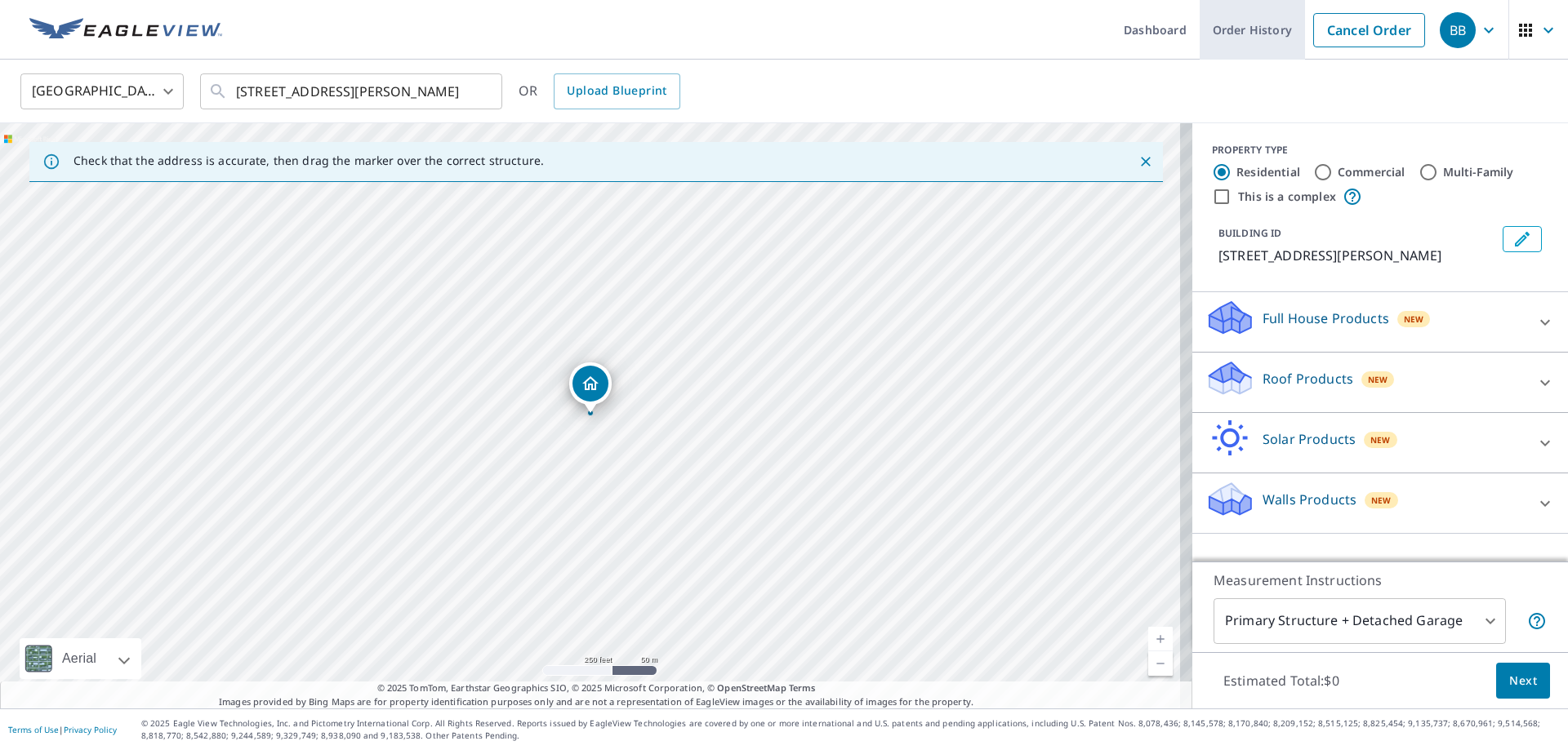
click at [1228, 25] on link "Order History" at bounding box center [1252, 30] width 105 height 59
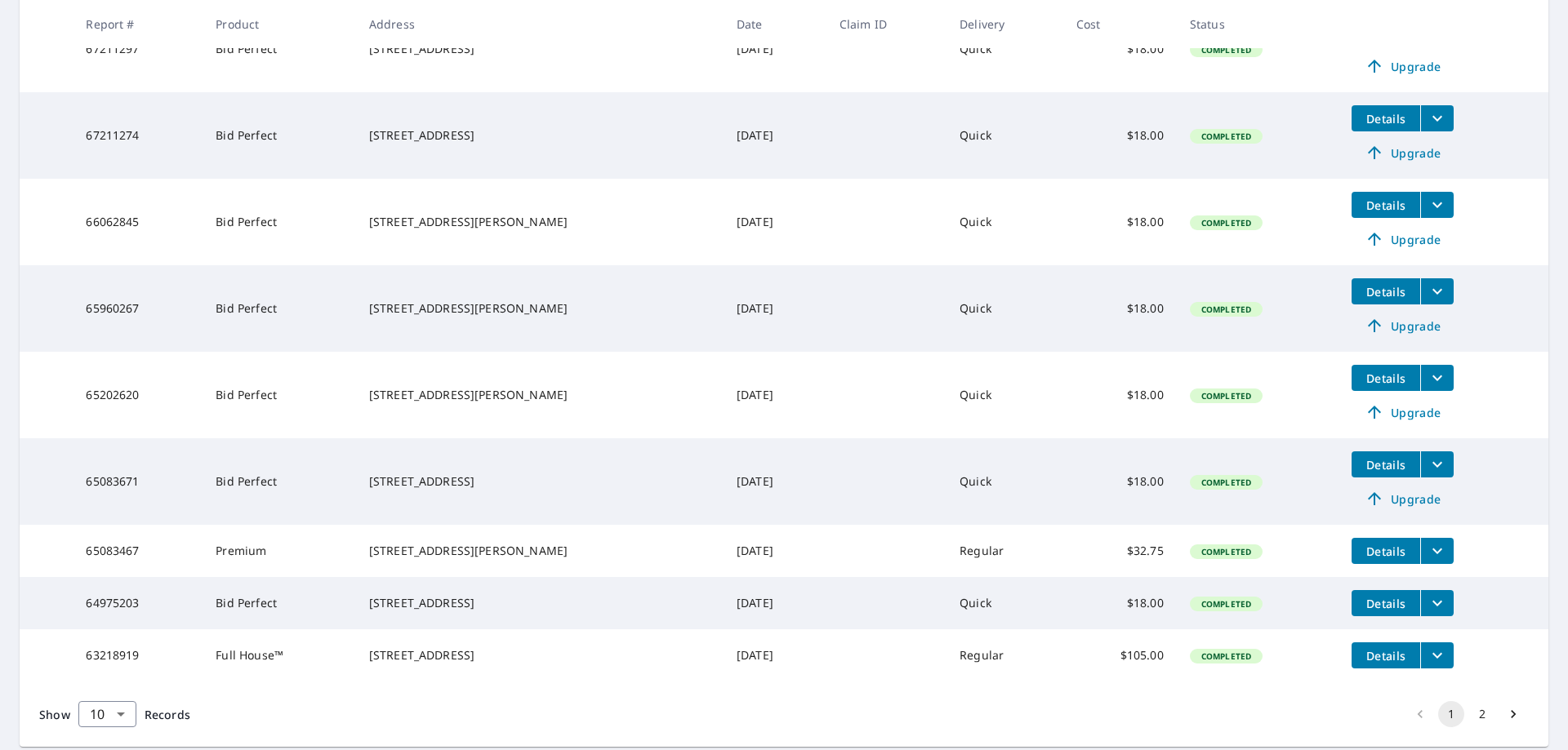
scroll to position [486, 0]
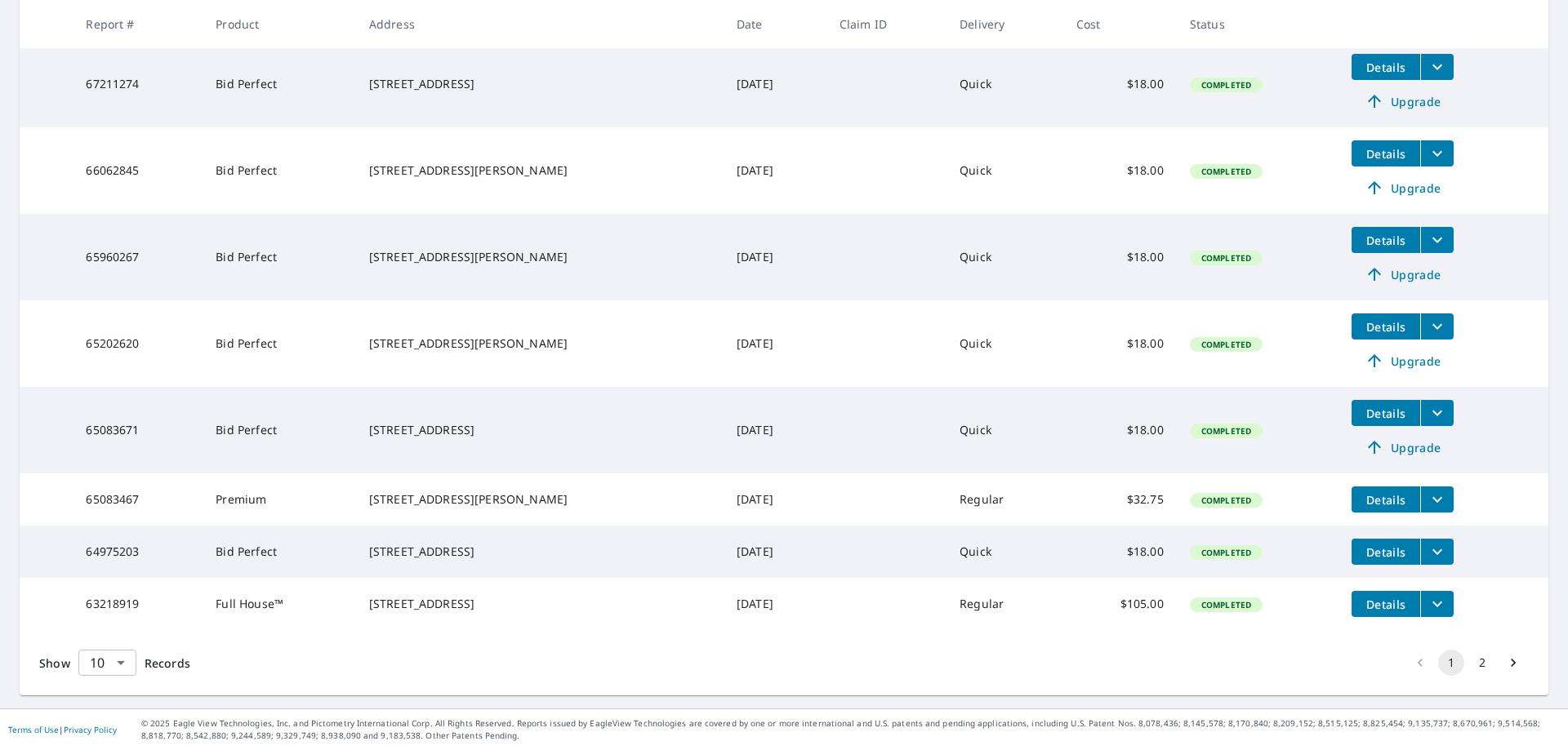
click at [128, 662] on body "BB BB Dashboard Order History Order BB Dashboard / Order History Order History …" at bounding box center [784, 375] width 1568 height 750
click at [112, 660] on li "25" at bounding box center [106, 657] width 58 height 30
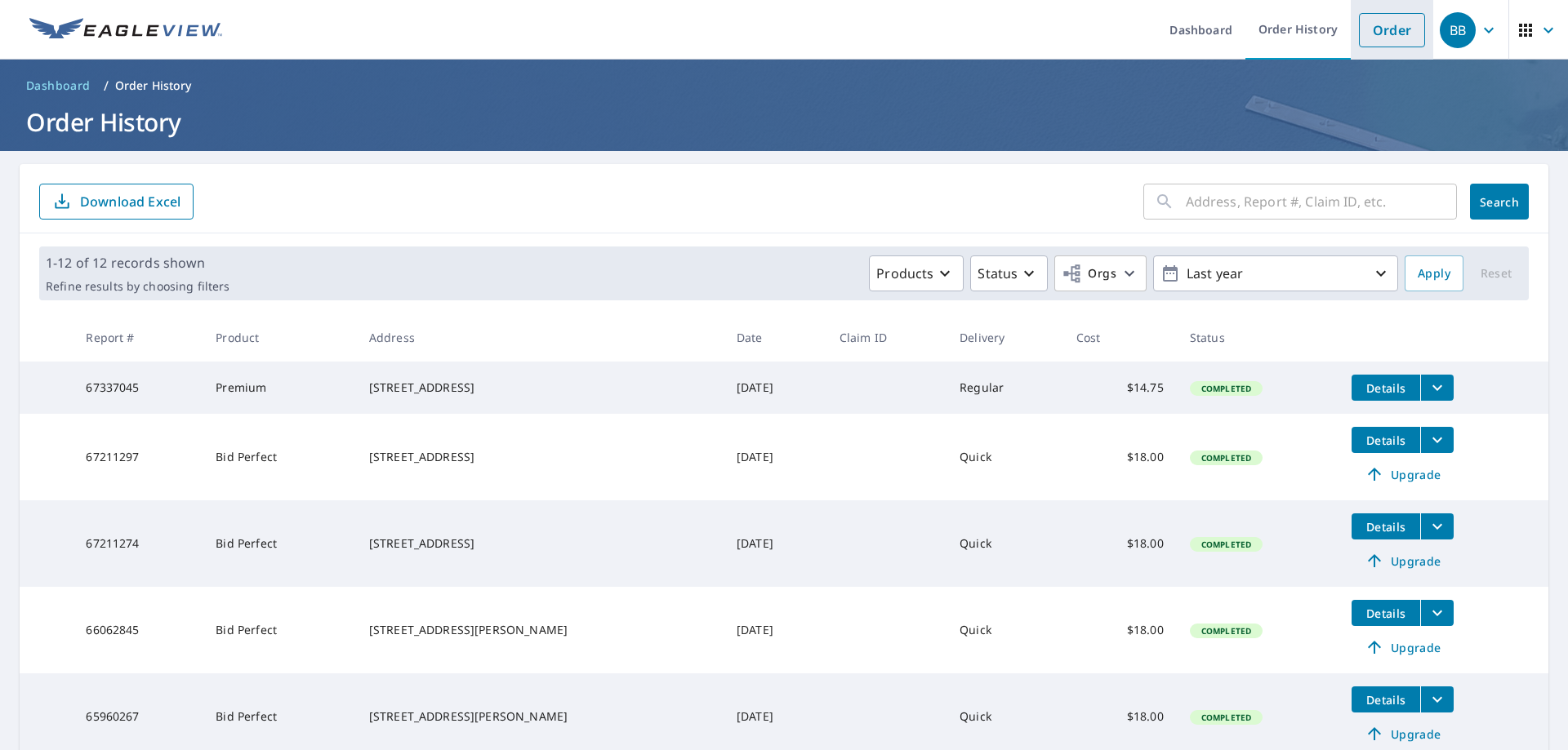
click at [1351, 33] on li "Order" at bounding box center [1393, 30] width 83 height 59
click at [1388, 29] on link "Order" at bounding box center [1393, 31] width 66 height 34
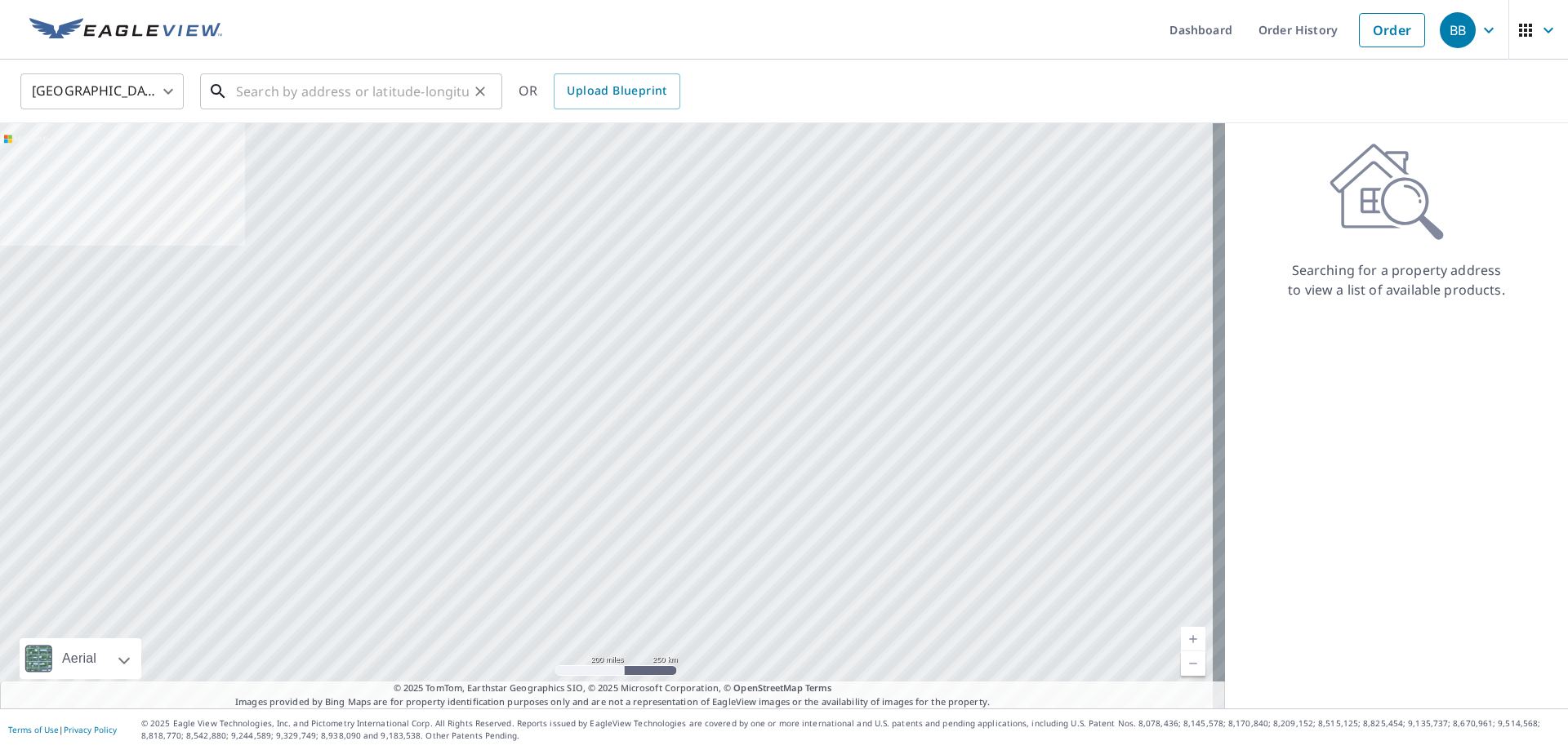
click at [282, 93] on input "text" at bounding box center [352, 91] width 233 height 46
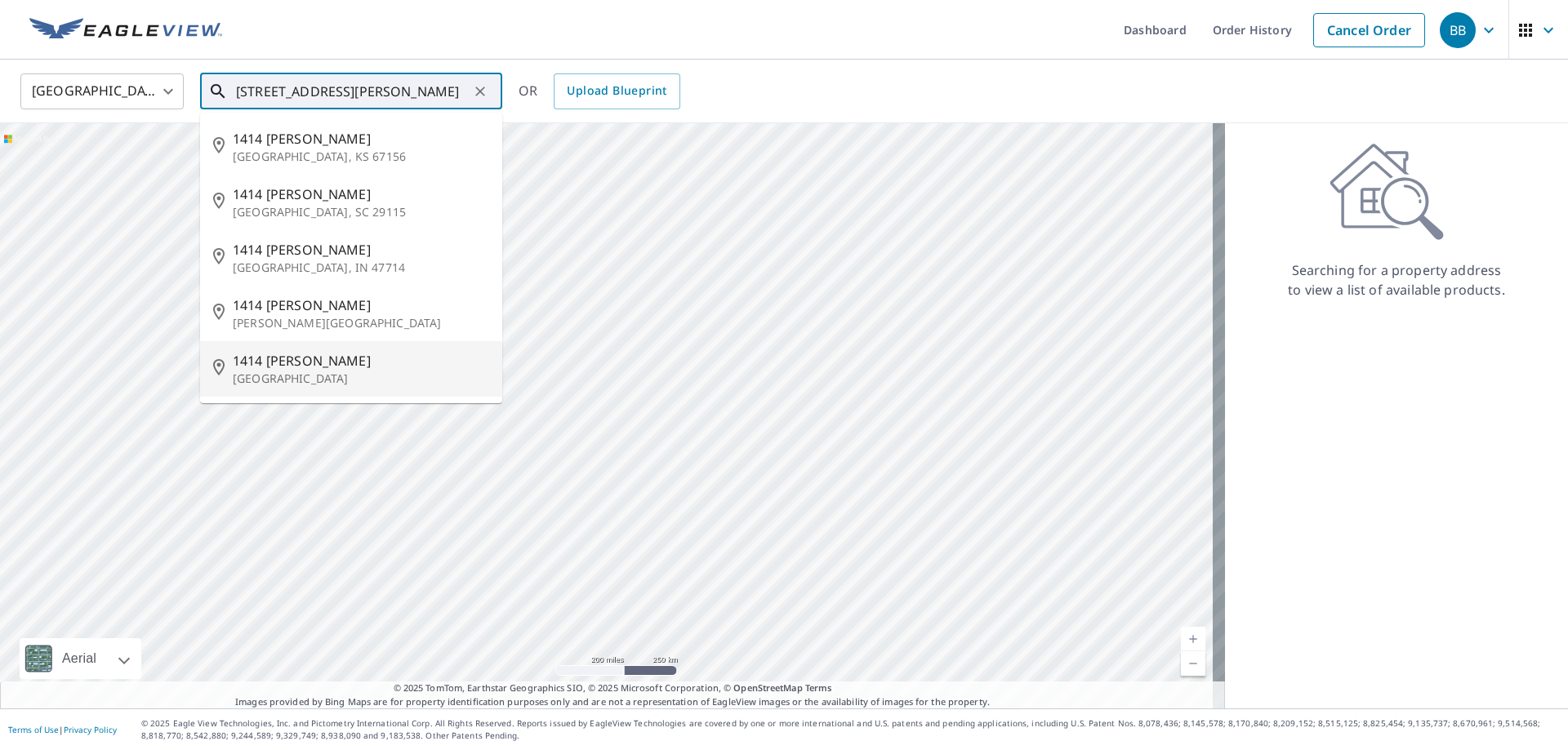
click at [332, 380] on p "Monroeville, PA 15146" at bounding box center [360, 379] width 256 height 16
type input "1414 John St Monroeville, PA 15146"
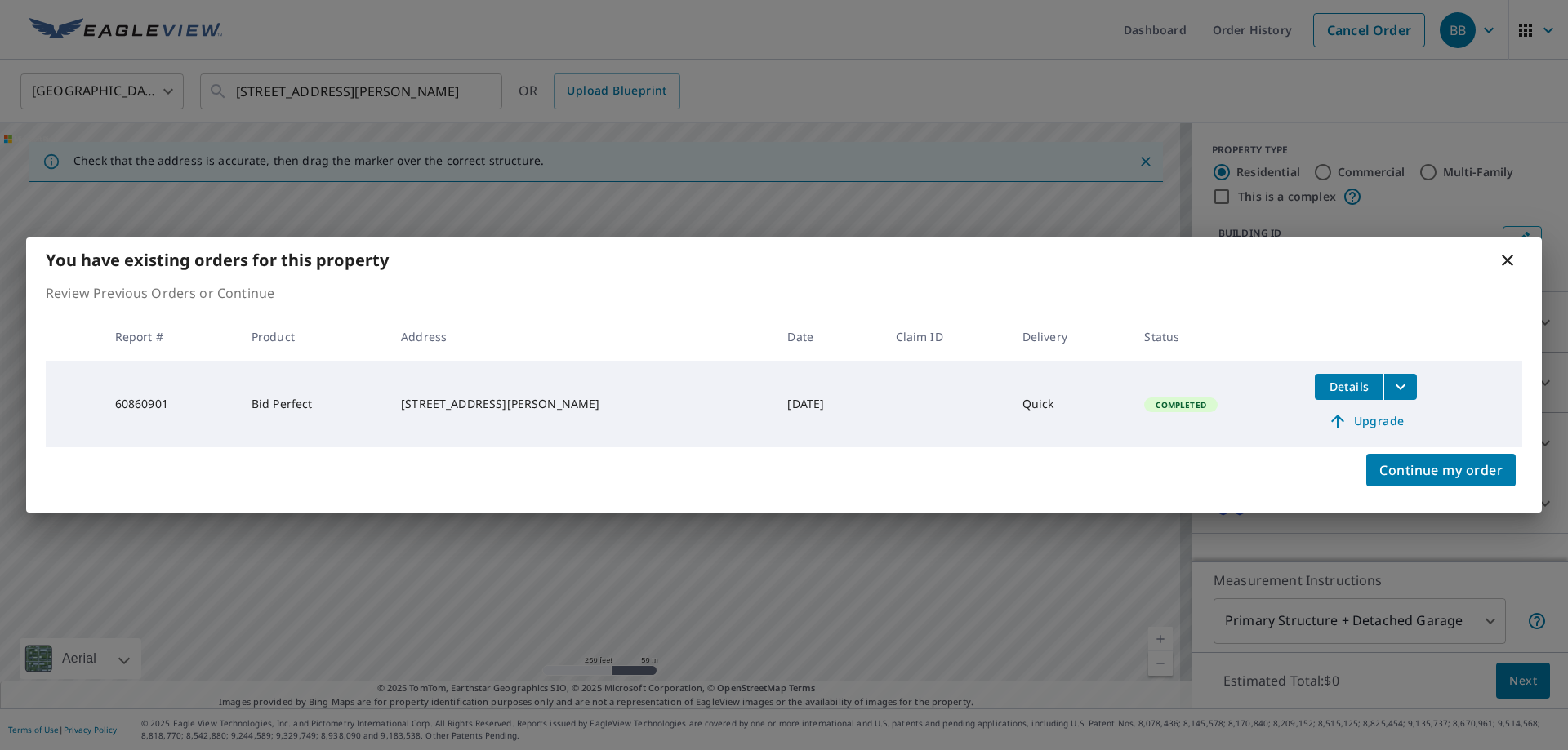
click at [1384, 384] on button "filesDropdownBtn-60860901" at bounding box center [1400, 386] width 33 height 26
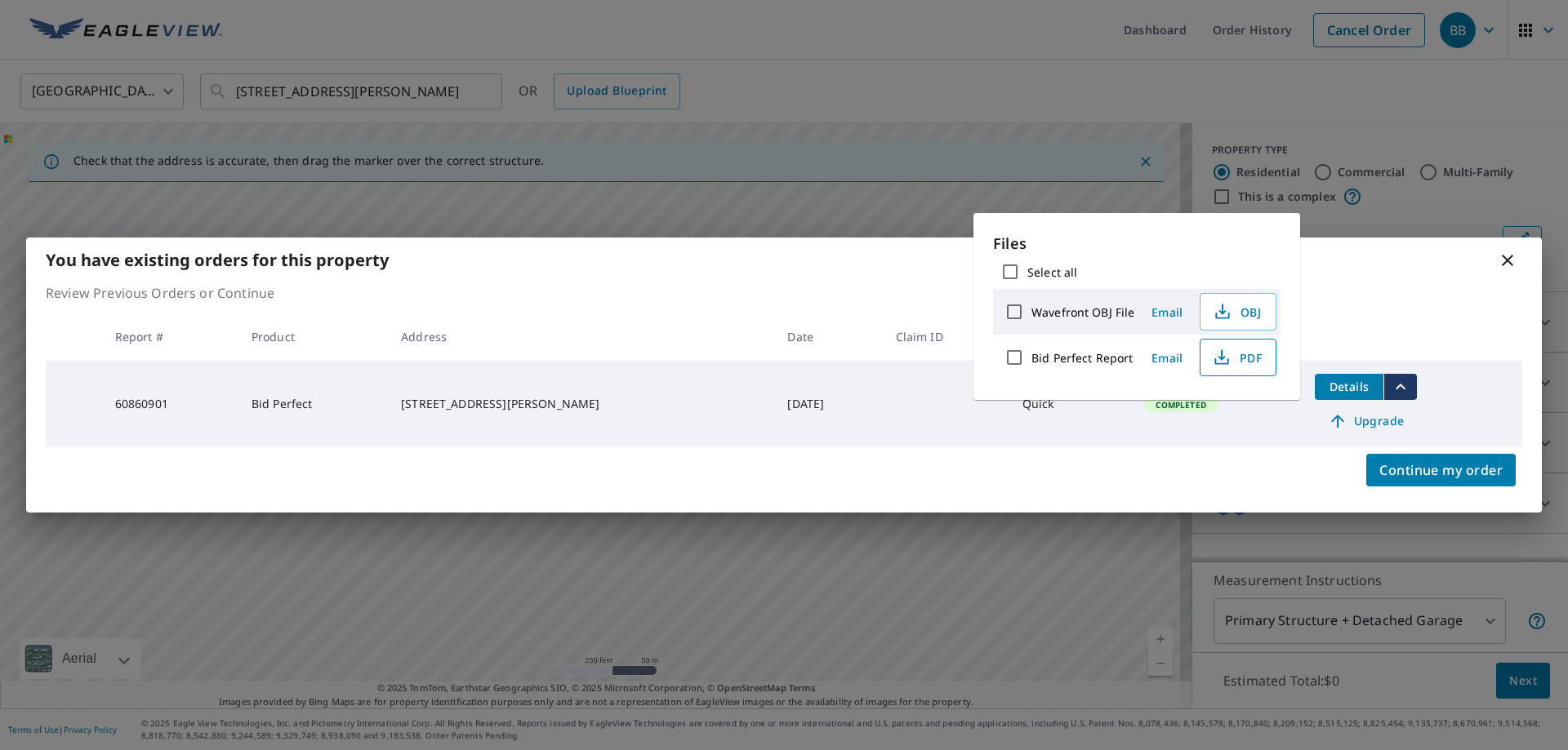
click at [1232, 361] on span "PDF" at bounding box center [1236, 357] width 52 height 20
click at [1374, 317] on th at bounding box center [1412, 337] width 220 height 49
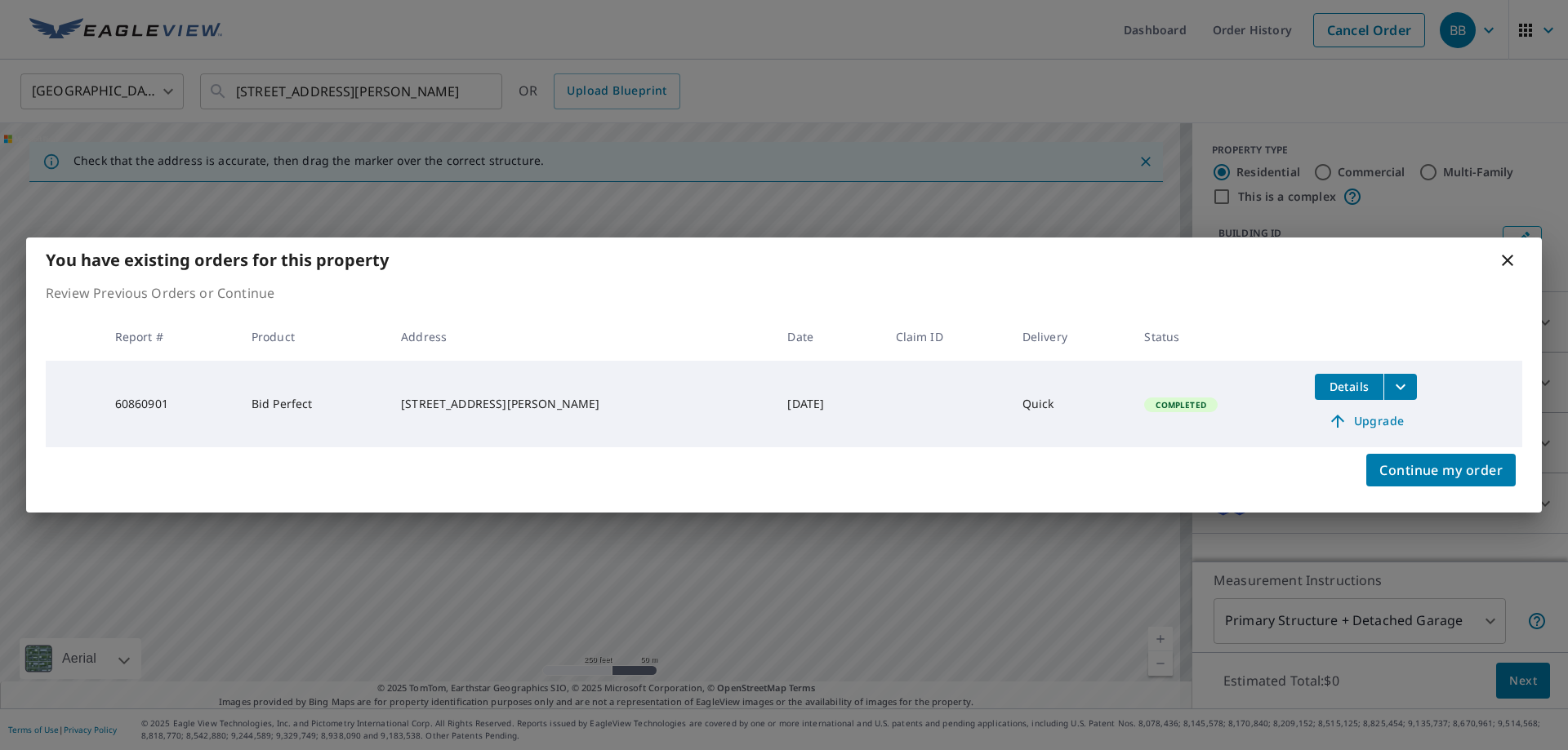
click at [1358, 417] on span "Upgrade" at bounding box center [1366, 421] width 83 height 20
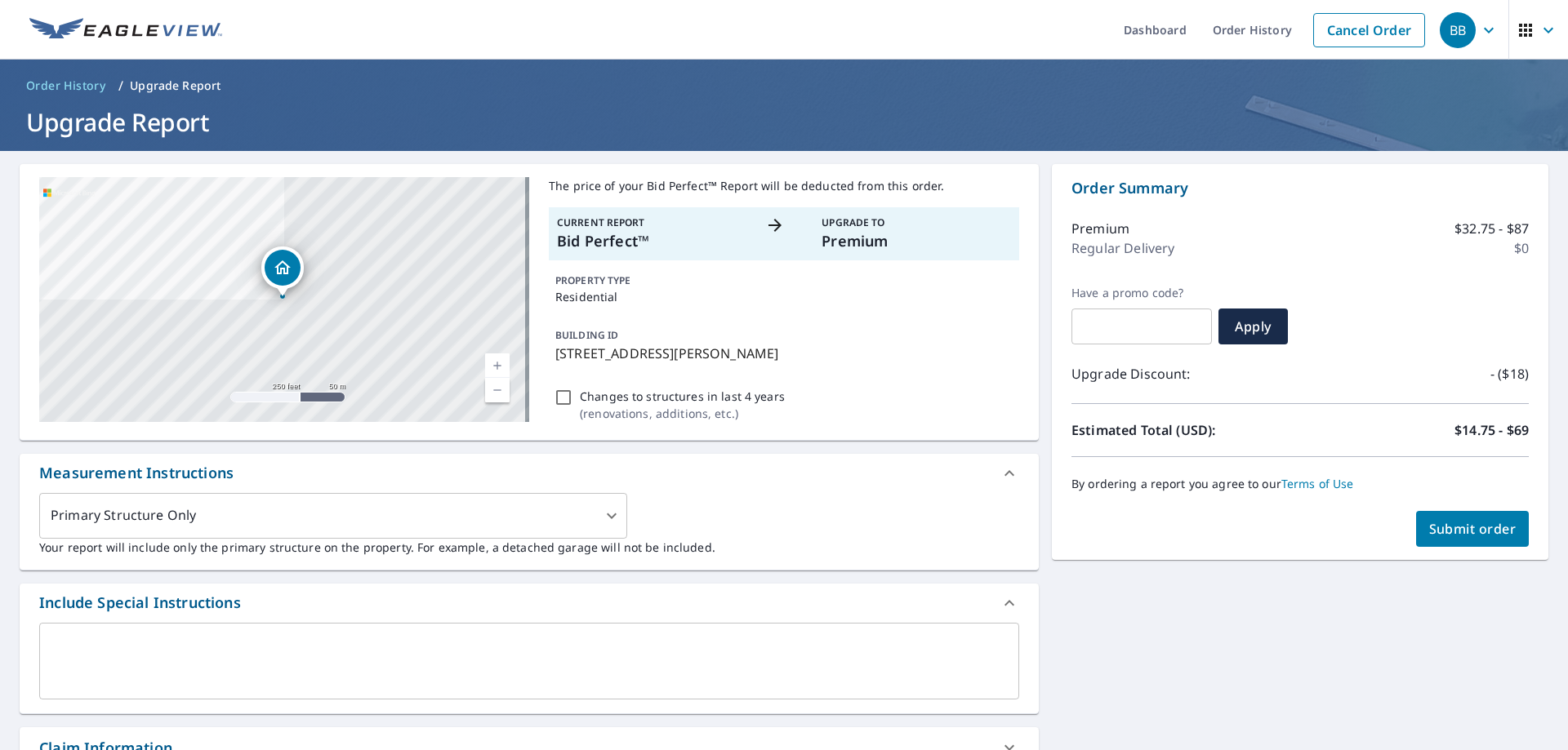
click at [567, 397] on input "Changes to structures in last 4 years ( renovations, additions, etc. )" at bounding box center [563, 398] width 20 height 20
click at [560, 399] on input "Changes to structures in last 4 years ( renovations, additions, etc. )" at bounding box center [563, 398] width 20 height 20
checkbox input "false"
click at [1477, 527] on span "Submit order" at bounding box center [1473, 529] width 87 height 18
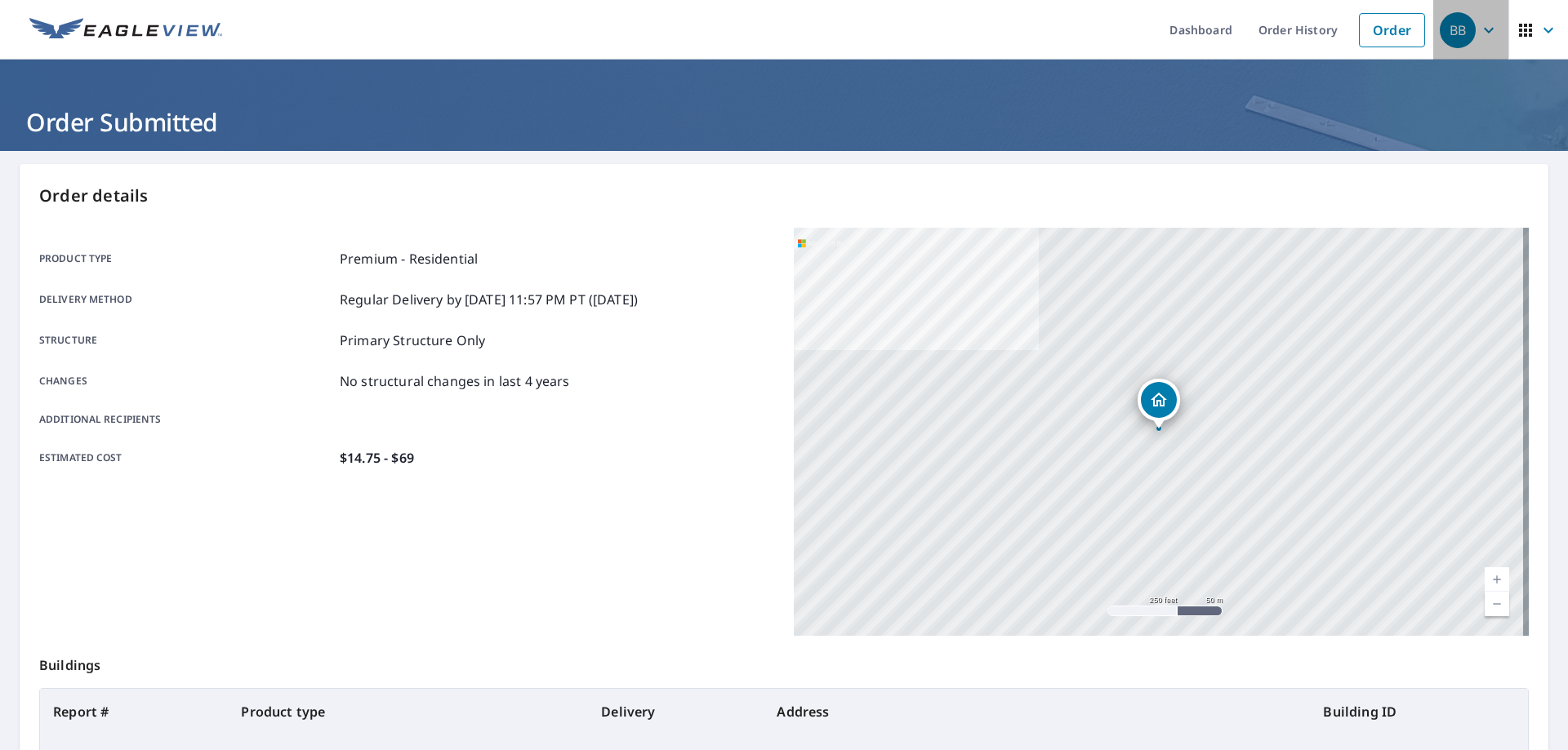
click at [1450, 31] on div "BB" at bounding box center [1458, 31] width 36 height 36
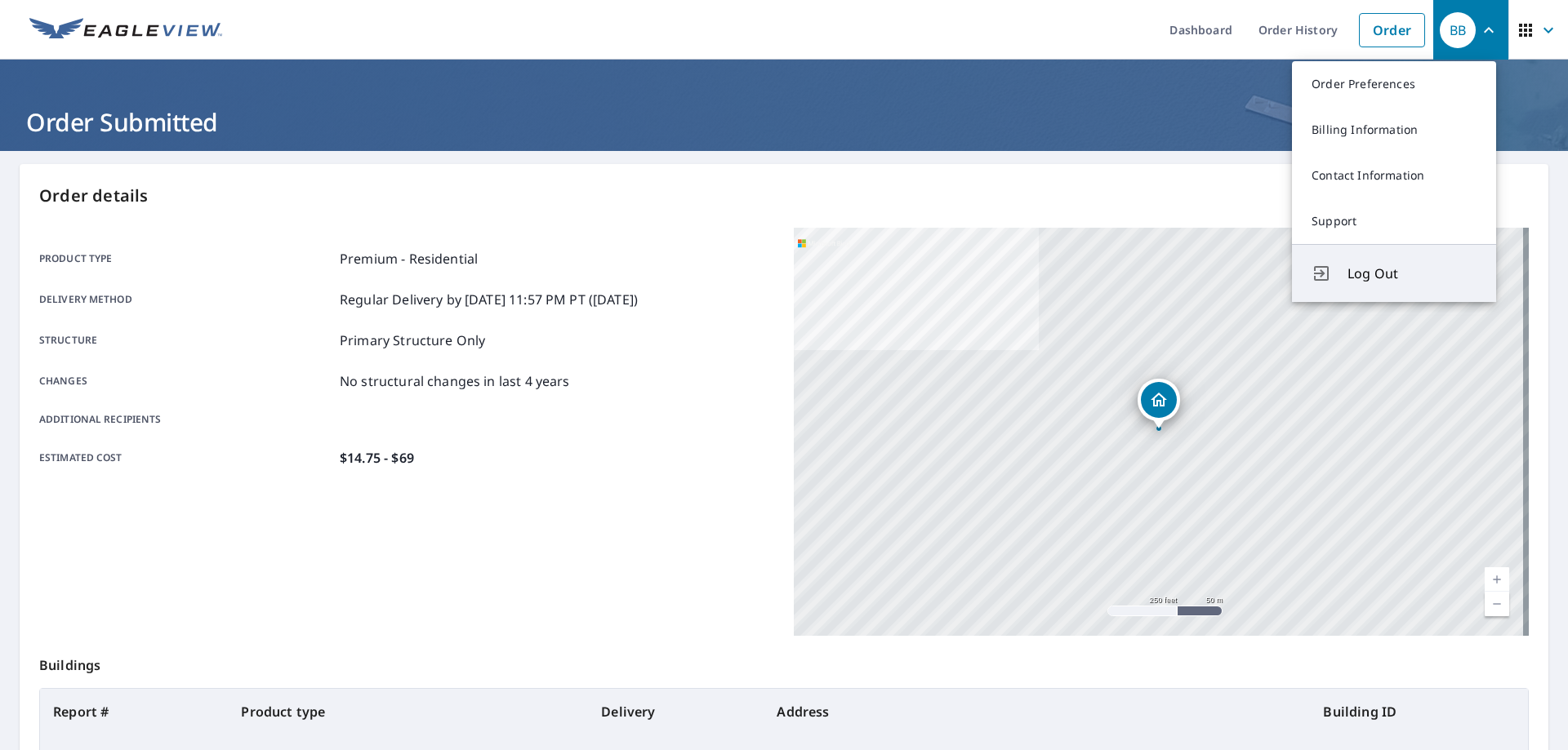
click at [1398, 278] on span "Log Out" at bounding box center [1413, 274] width 129 height 20
